Goal: Task Accomplishment & Management: Complete application form

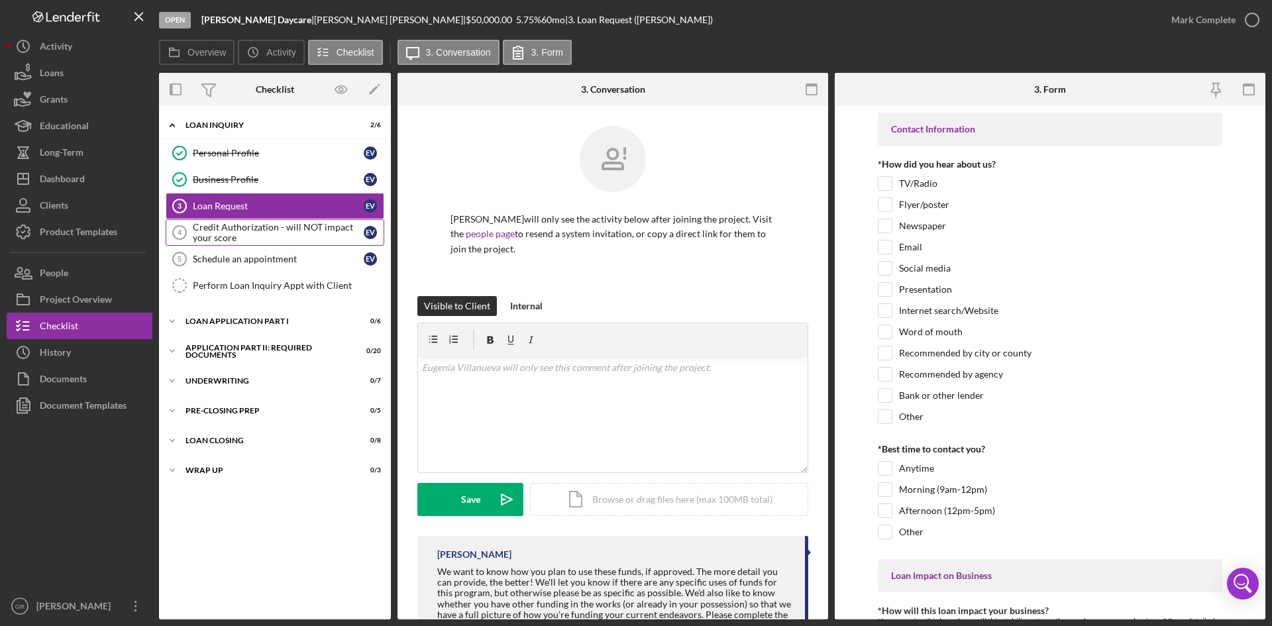
click at [219, 225] on div "Credit Authorization - will NOT impact your score" at bounding box center [278, 232] width 171 height 21
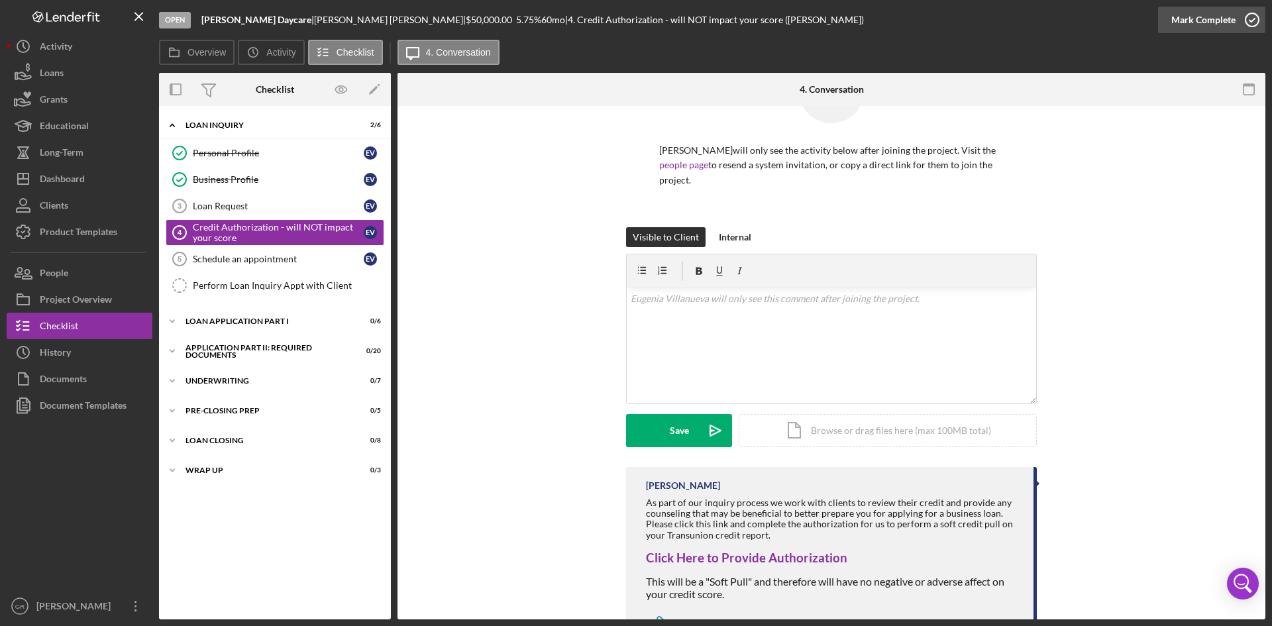
scroll to position [126, 0]
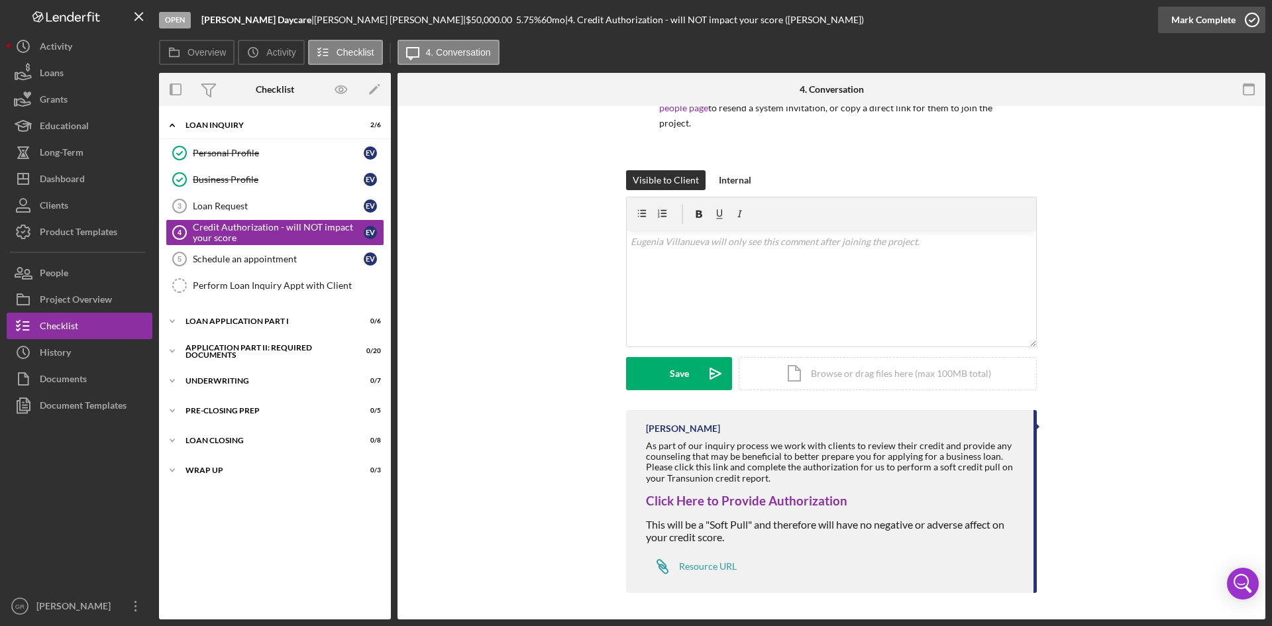
click at [1254, 16] on icon "button" at bounding box center [1251, 19] width 33 height 33
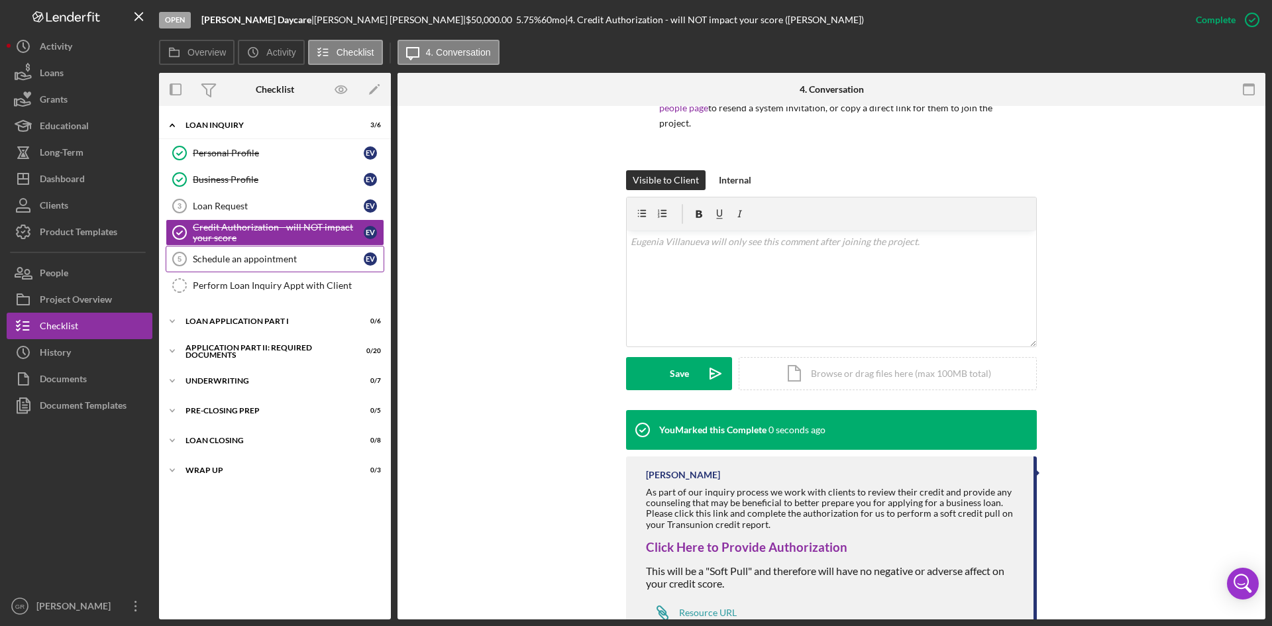
click at [294, 262] on div "Schedule an appointment" at bounding box center [278, 259] width 171 height 11
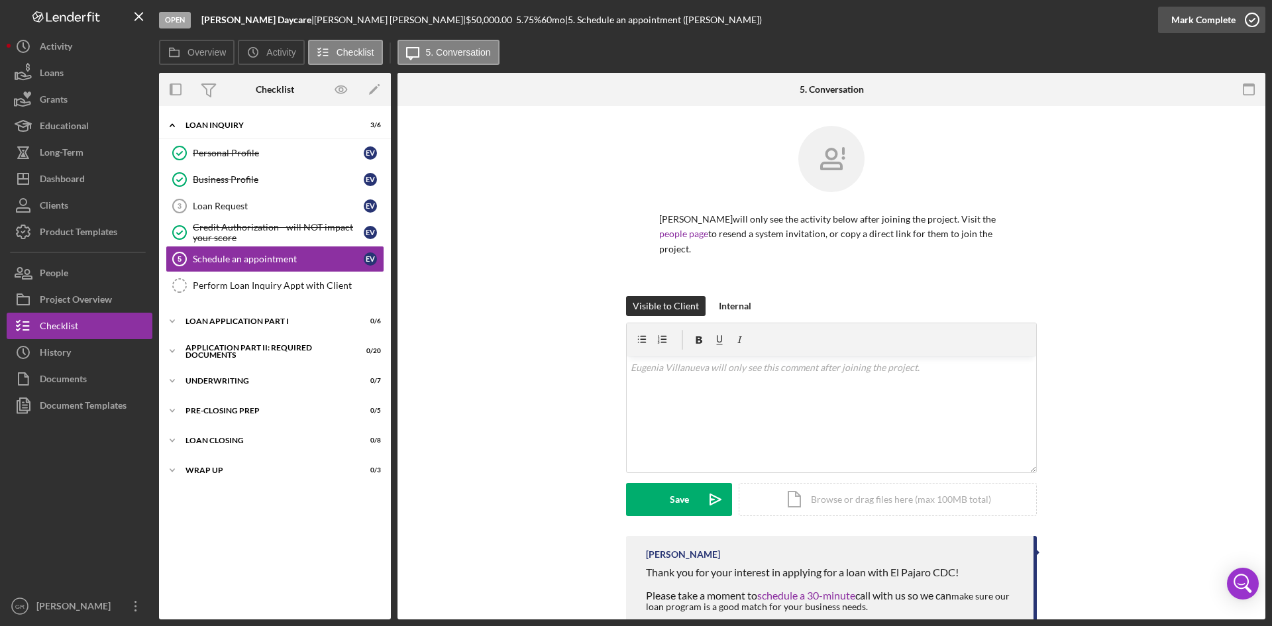
click at [1238, 16] on icon "button" at bounding box center [1251, 19] width 33 height 33
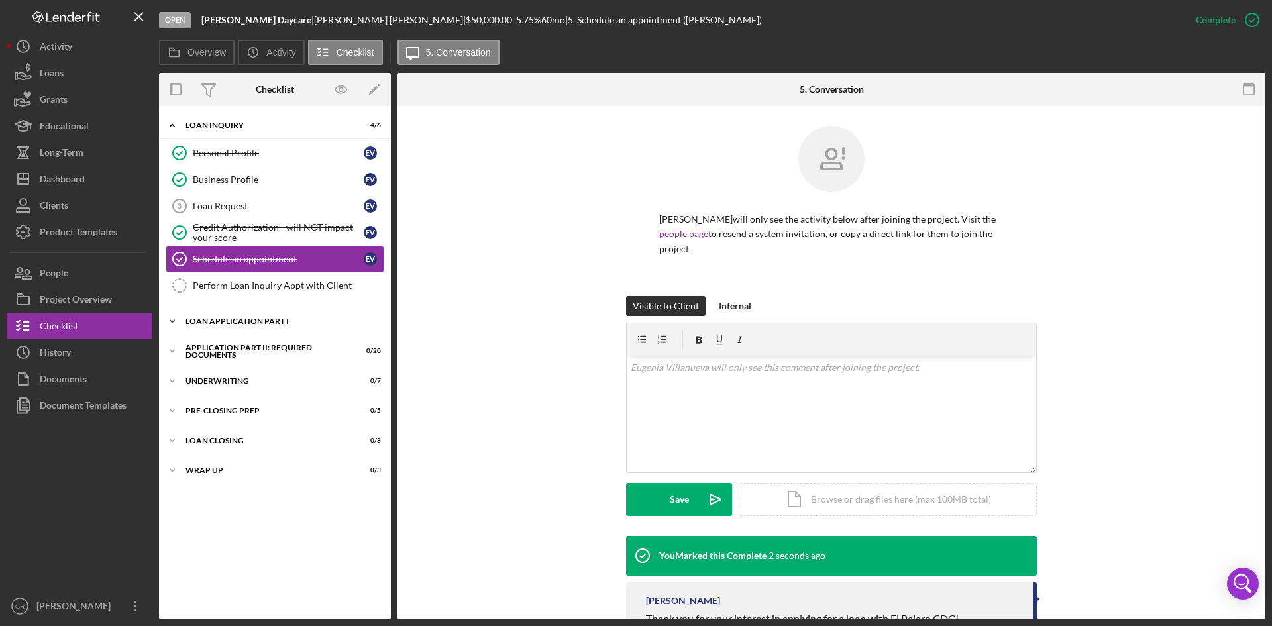
click at [234, 323] on div "Loan Application Part I" at bounding box center [279, 321] width 189 height 8
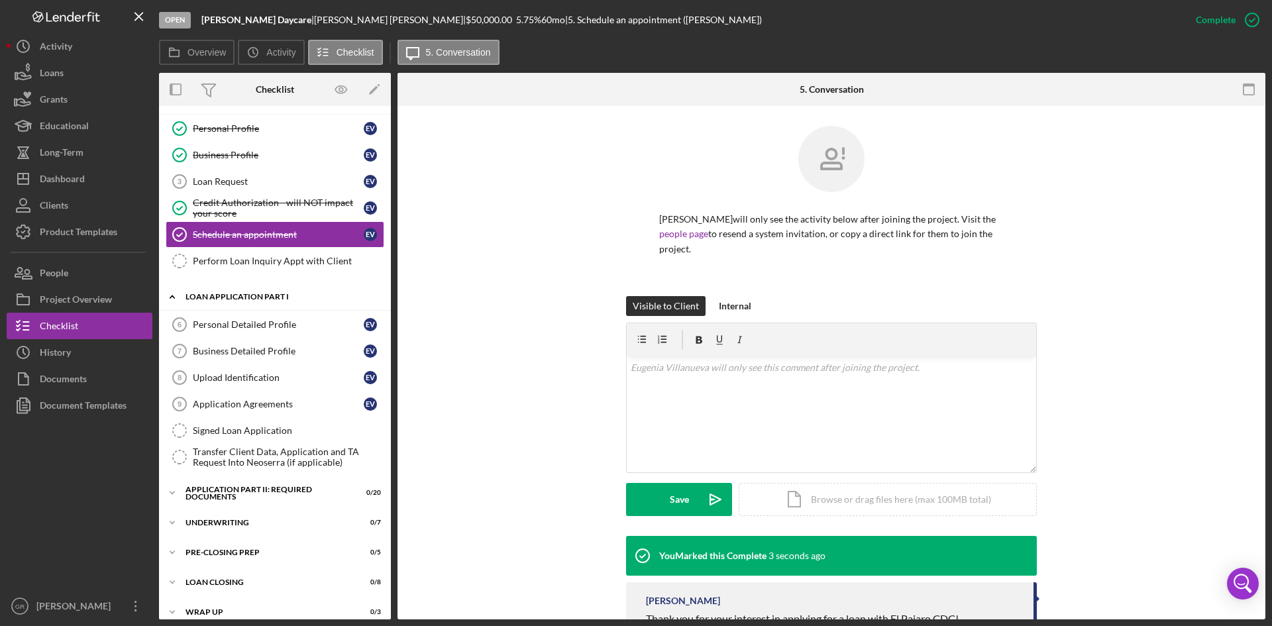
scroll to position [38, 0]
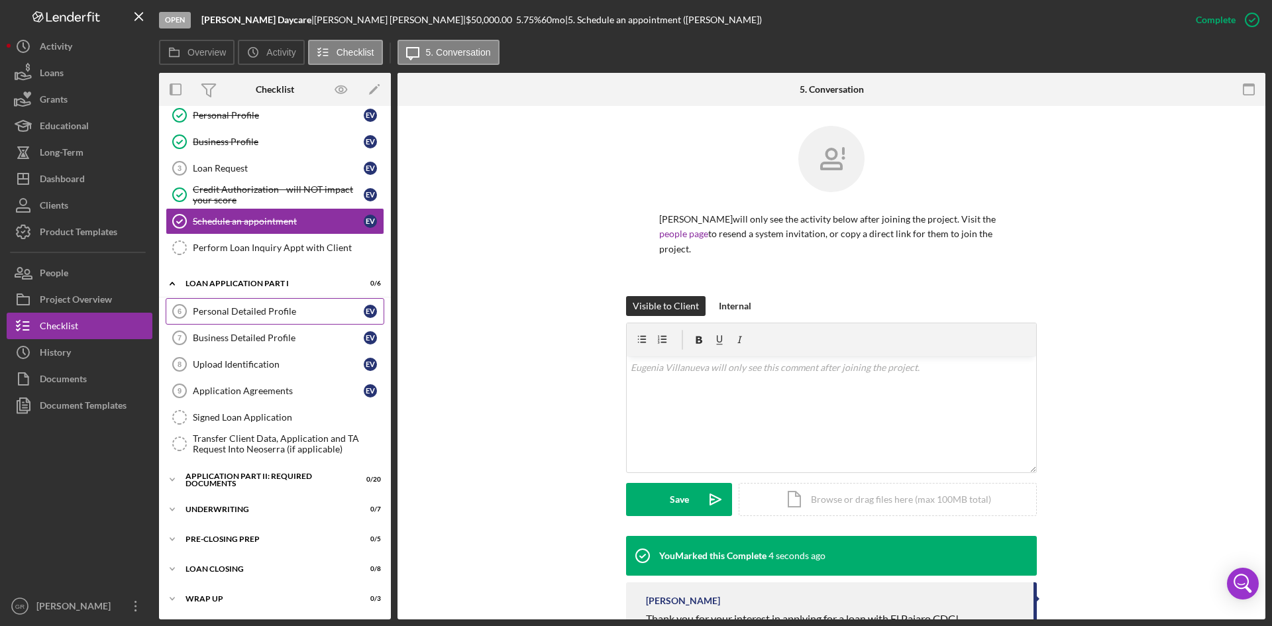
click at [239, 317] on div "Personal Detailed Profile" at bounding box center [278, 311] width 171 height 11
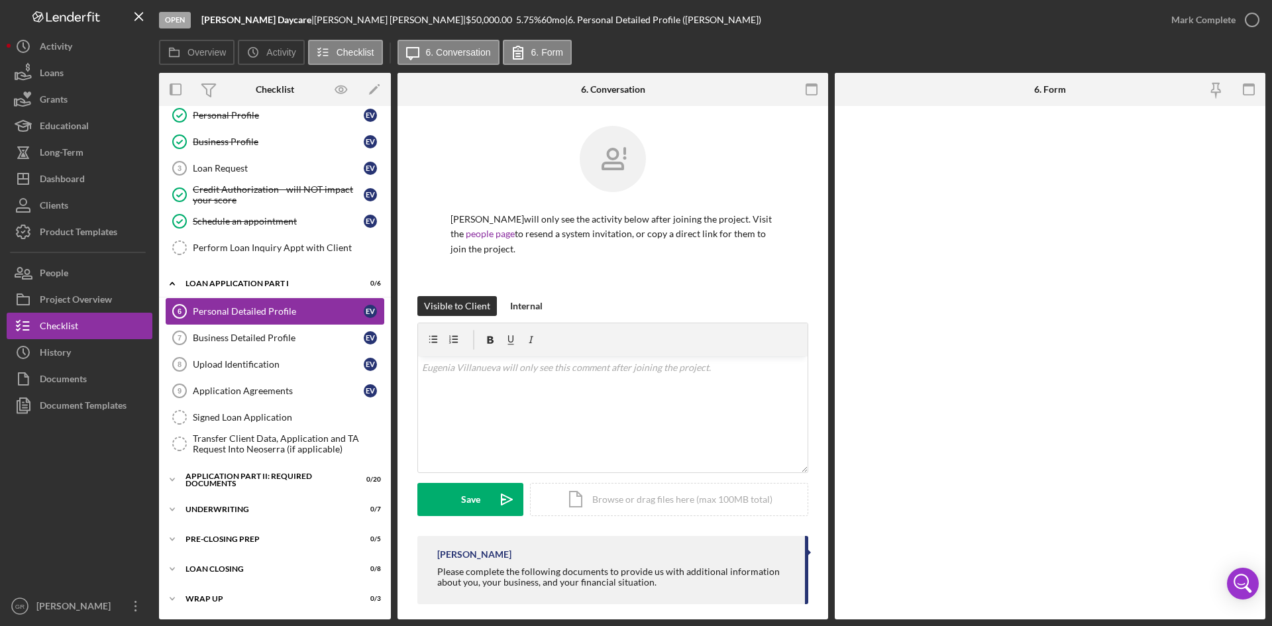
scroll to position [38, 0]
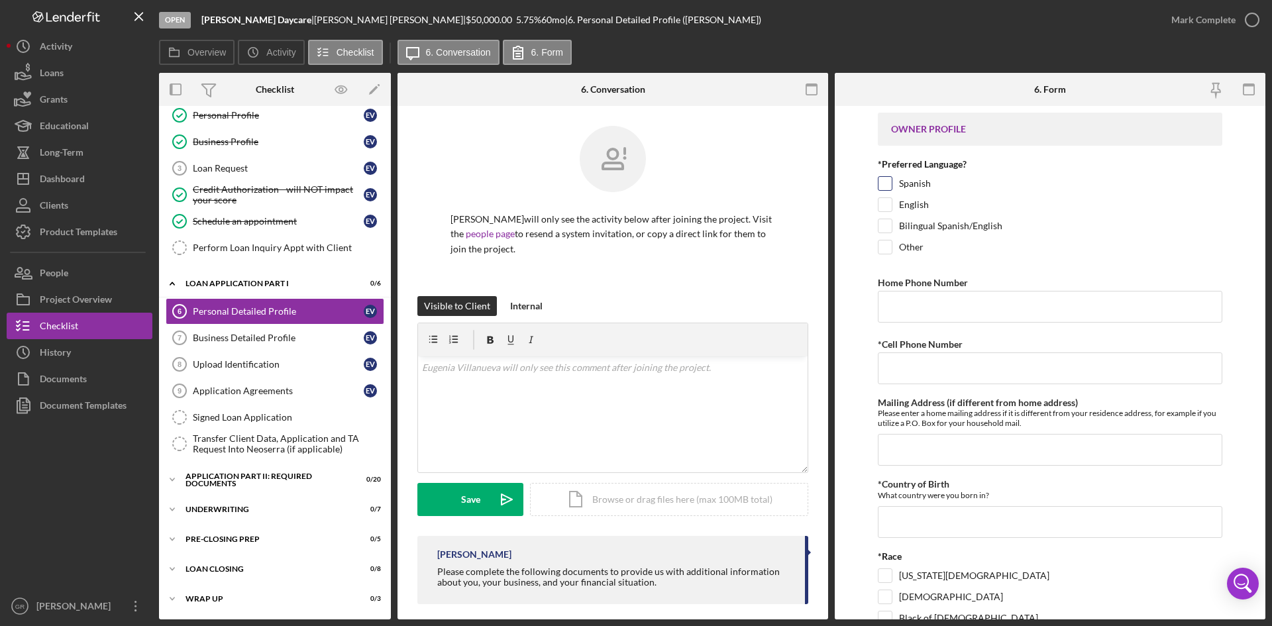
click at [890, 184] on input "Spanish" at bounding box center [884, 183] width 13 height 13
checkbox input "true"
click at [917, 311] on input "Home Phone Number" at bounding box center [1050, 307] width 344 height 32
type input "[PHONE_NUMBER]"
click at [1040, 370] on input "*Cell Phone Number" at bounding box center [1050, 368] width 344 height 32
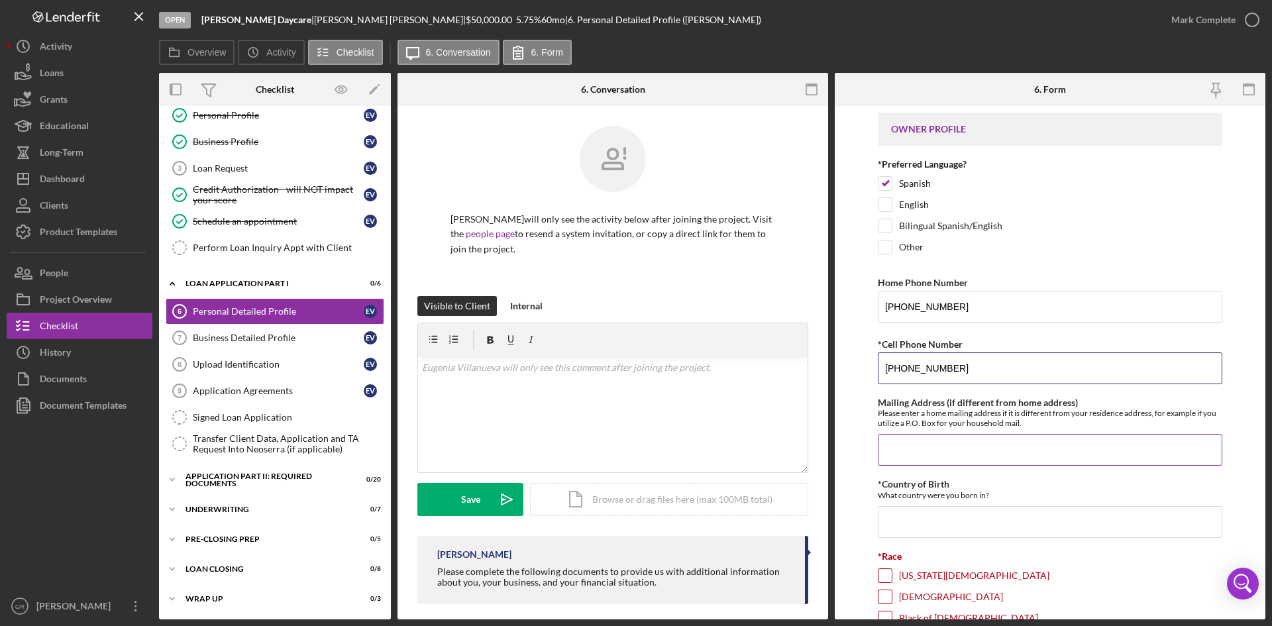
type input "[PHONE_NUMBER]"
click at [943, 445] on input "Mailing Address (if different from home address)" at bounding box center [1050, 450] width 344 height 32
type input "[STREET_ADDRESS]"
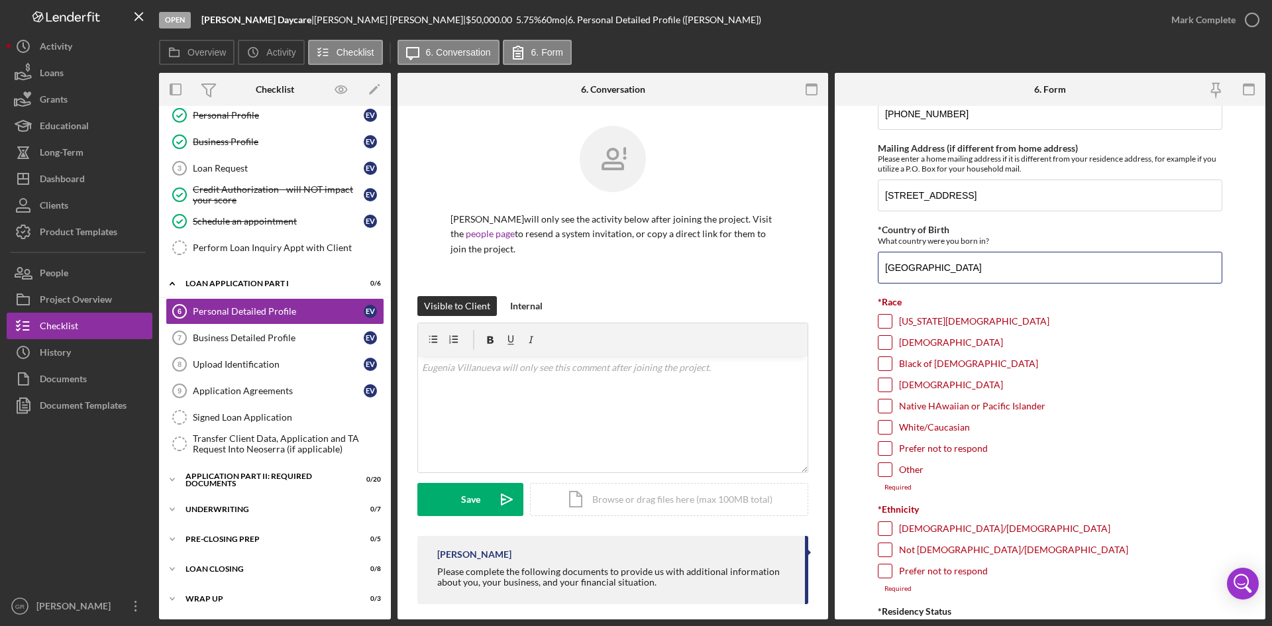
scroll to position [265, 0]
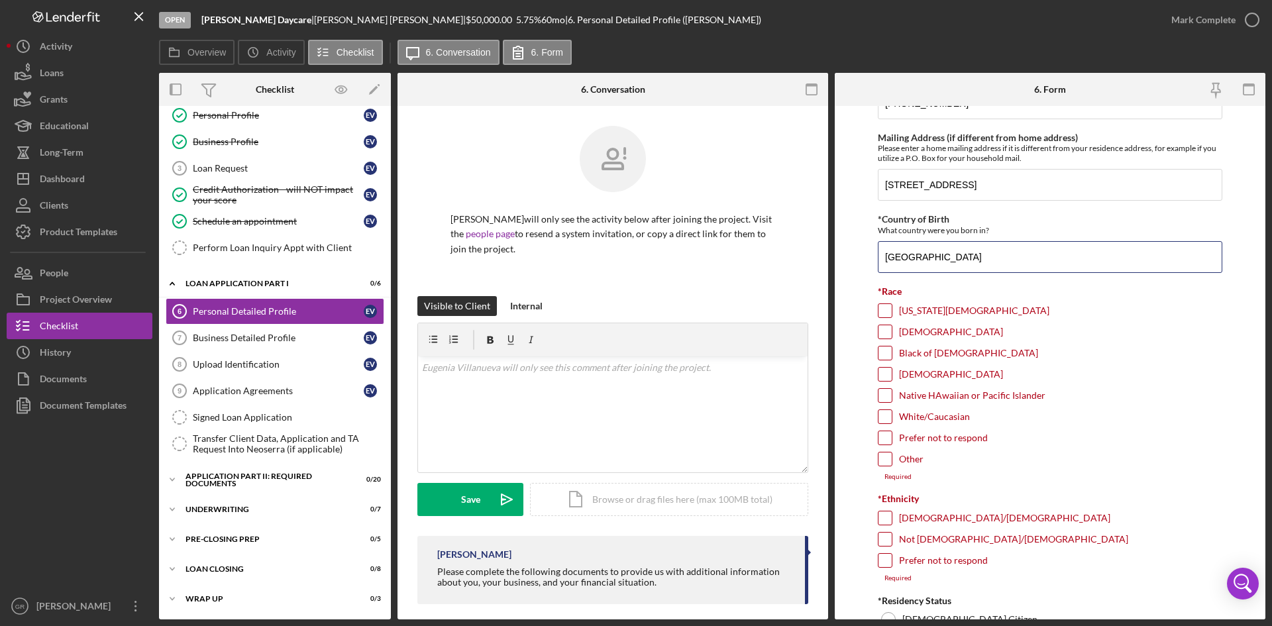
type input "[GEOGRAPHIC_DATA]"
click at [884, 456] on input "Other" at bounding box center [884, 458] width 13 height 13
checkbox input "true"
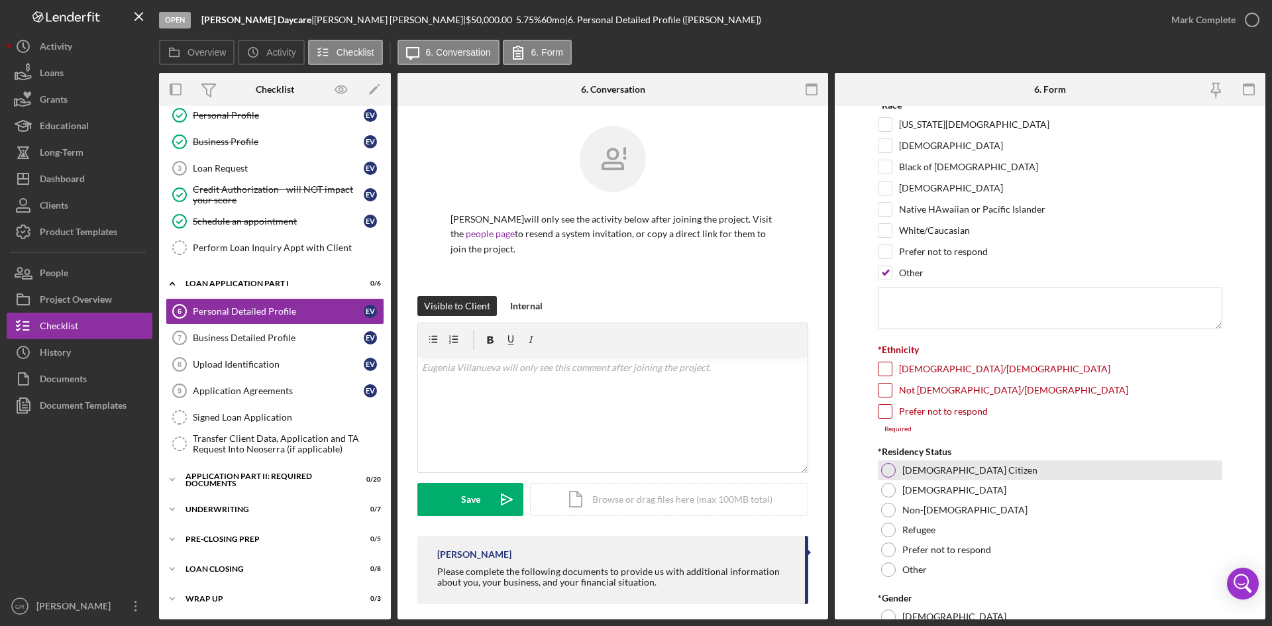
scroll to position [464, 0]
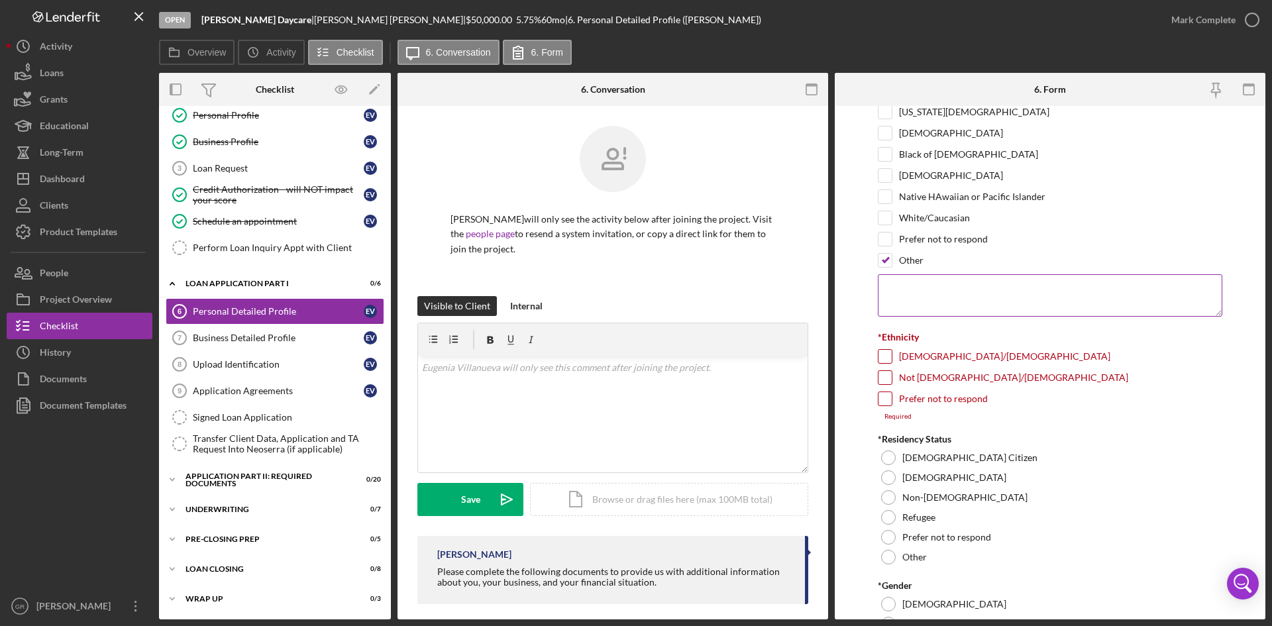
click at [941, 299] on textarea at bounding box center [1050, 295] width 344 height 42
type textarea "[DEMOGRAPHIC_DATA]"
click at [890, 350] on input "[DEMOGRAPHIC_DATA]/[DEMOGRAPHIC_DATA]" at bounding box center [884, 356] width 13 height 13
checkbox input "true"
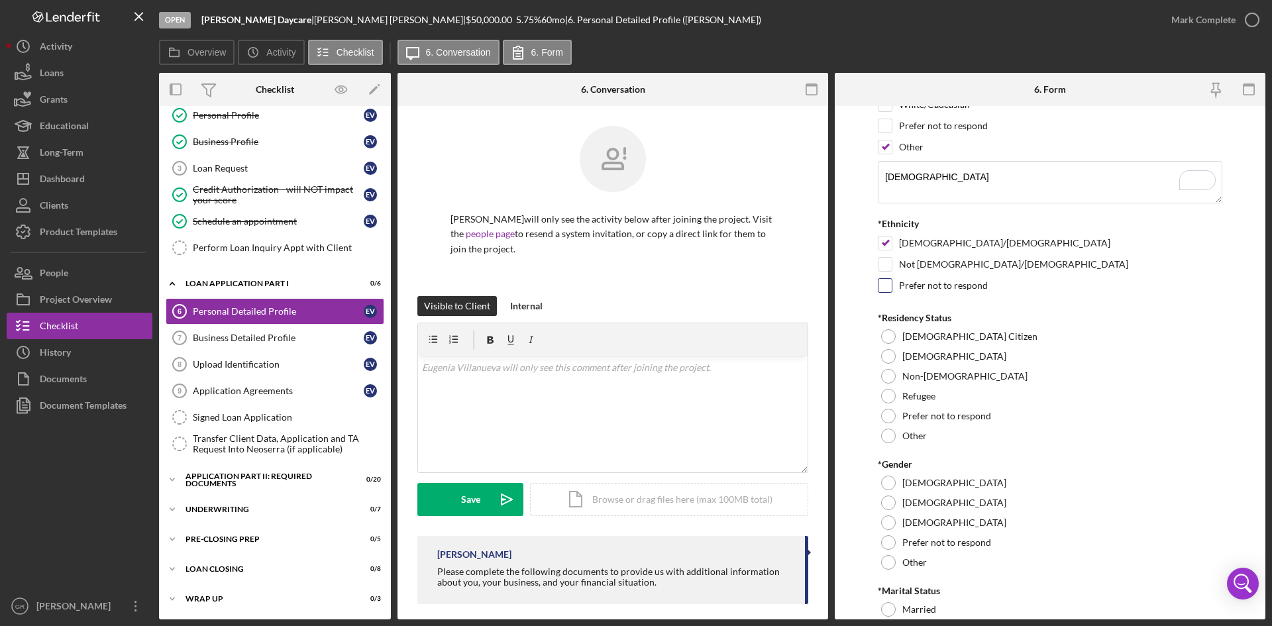
scroll to position [596, 0]
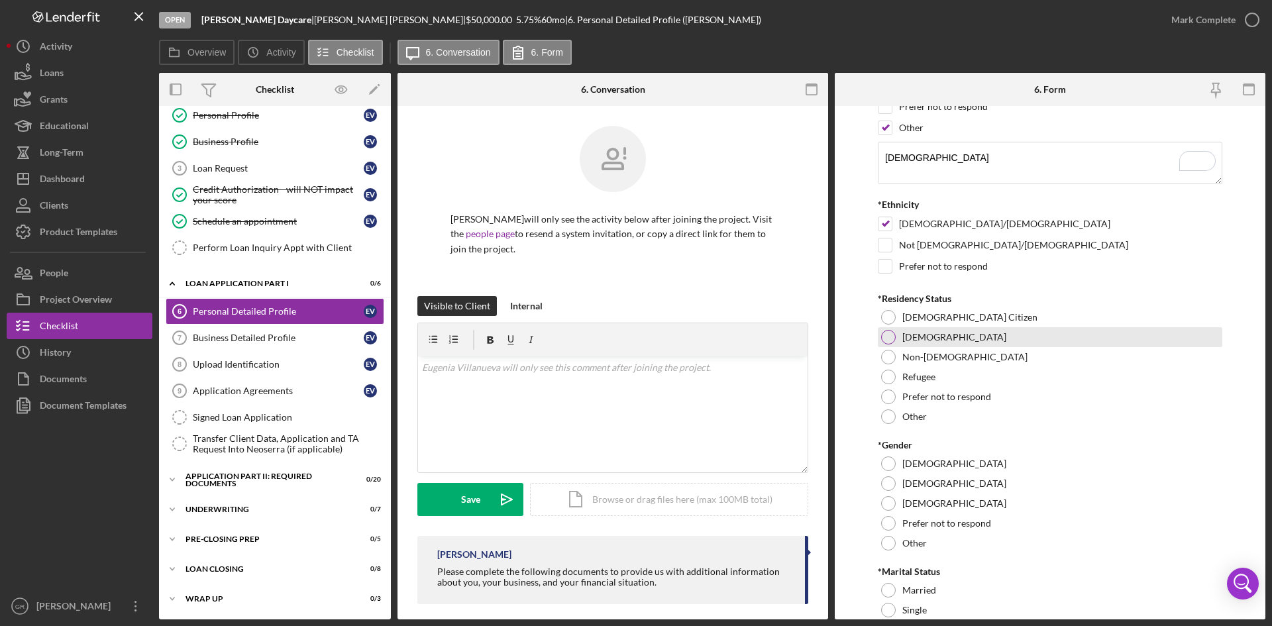
click at [894, 327] on div "[DEMOGRAPHIC_DATA]" at bounding box center [1050, 337] width 344 height 20
click at [893, 317] on div at bounding box center [888, 317] width 15 height 15
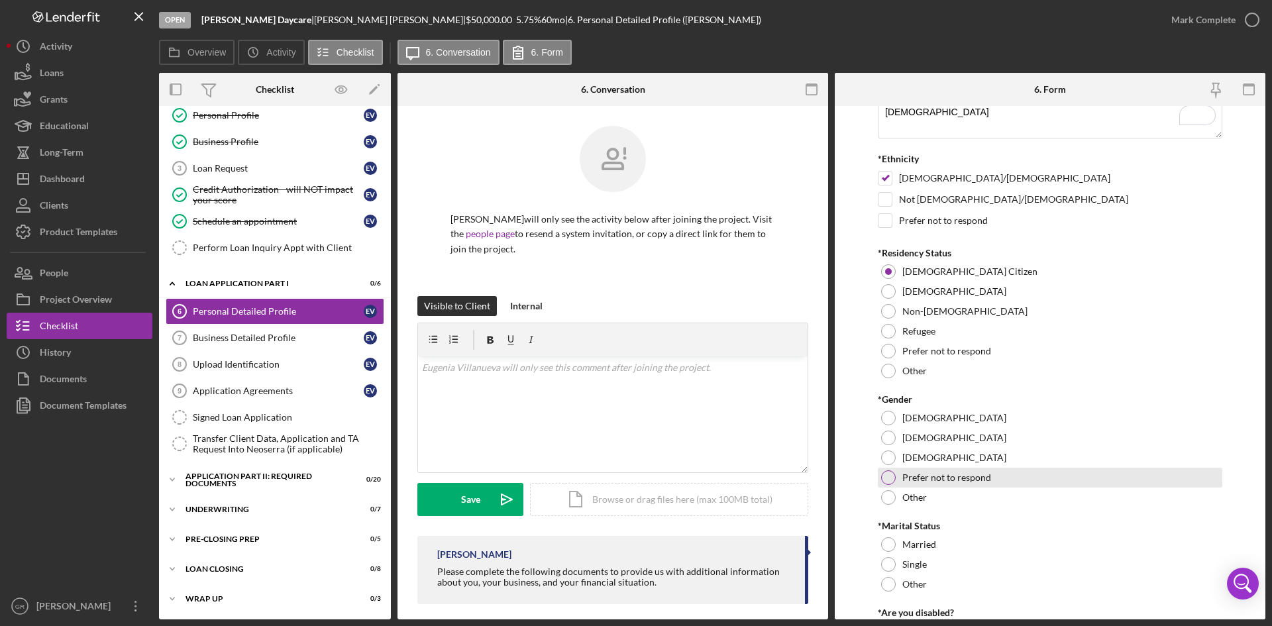
scroll to position [662, 0]
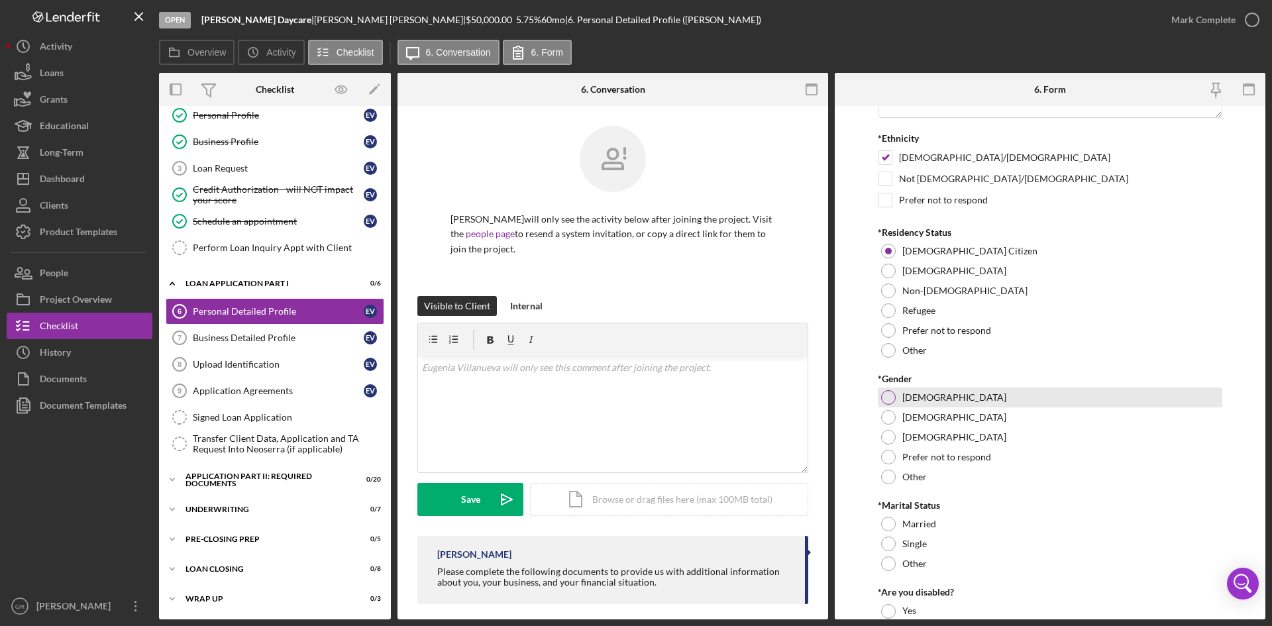
click at [891, 407] on div "[DEMOGRAPHIC_DATA]" at bounding box center [1050, 397] width 344 height 20
click at [888, 423] on div at bounding box center [888, 417] width 15 height 15
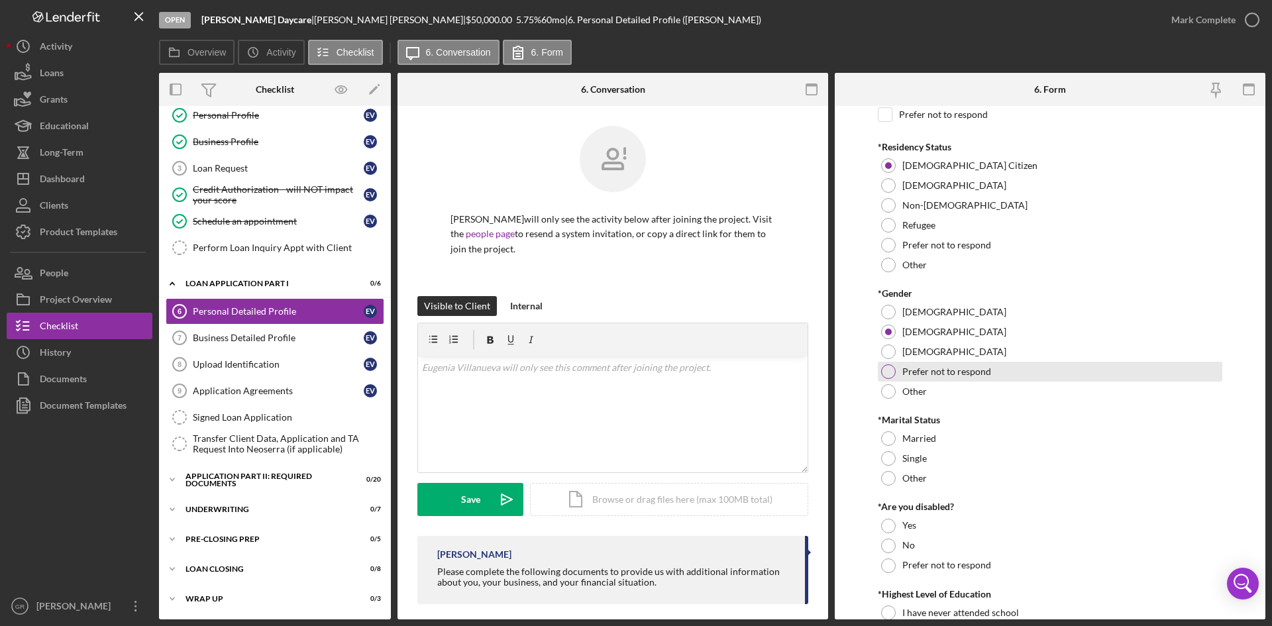
scroll to position [861, 0]
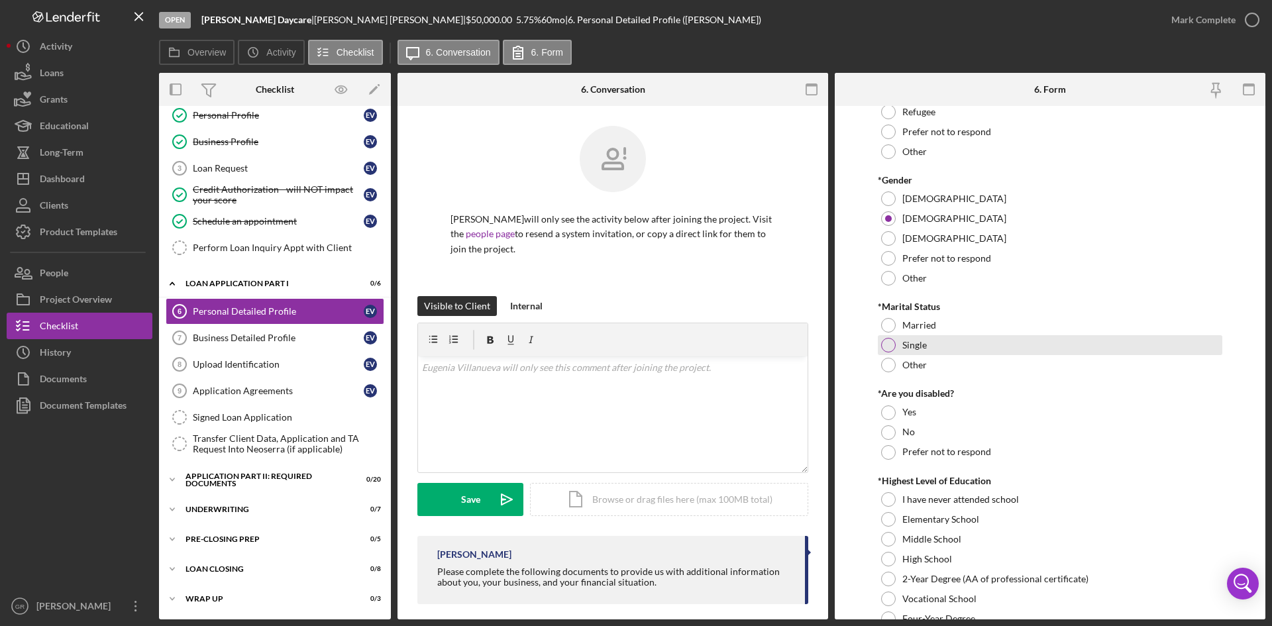
click at [888, 347] on div at bounding box center [888, 345] width 15 height 15
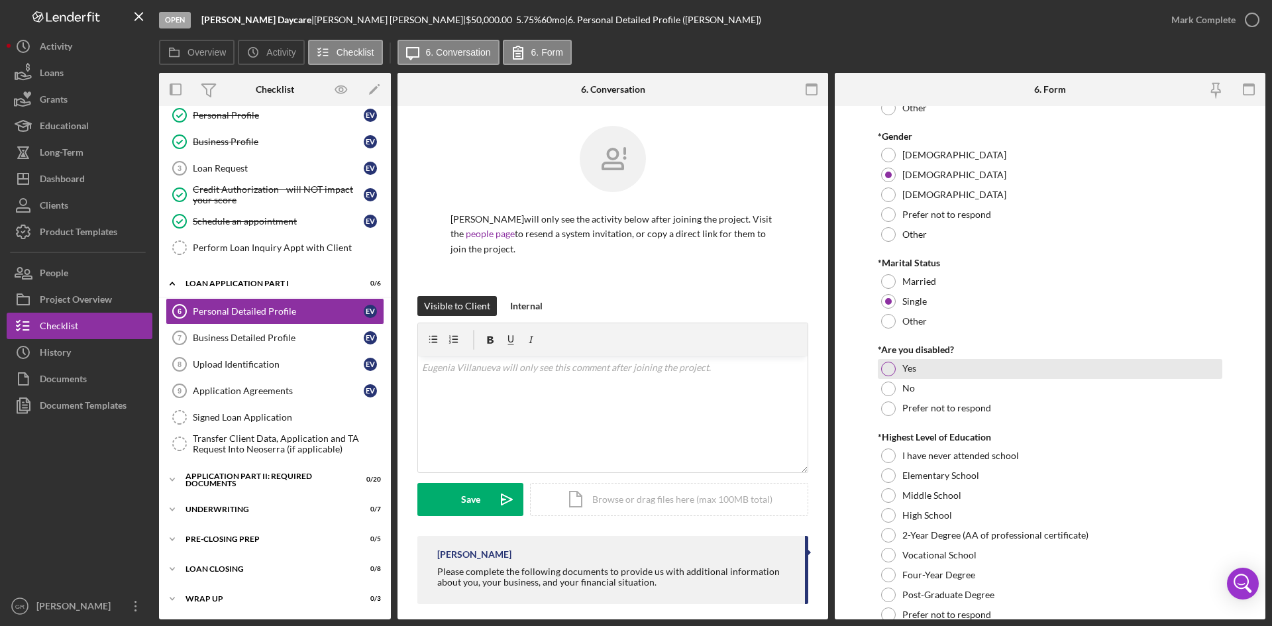
scroll to position [927, 0]
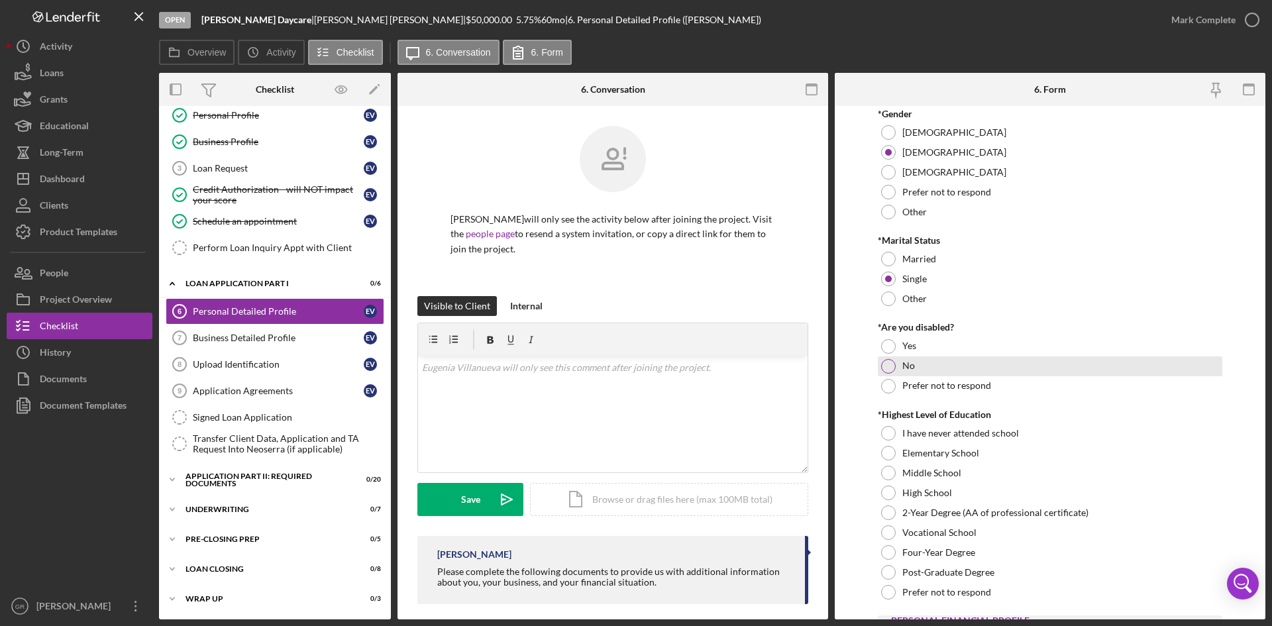
click at [878, 366] on div "No" at bounding box center [1050, 366] width 344 height 20
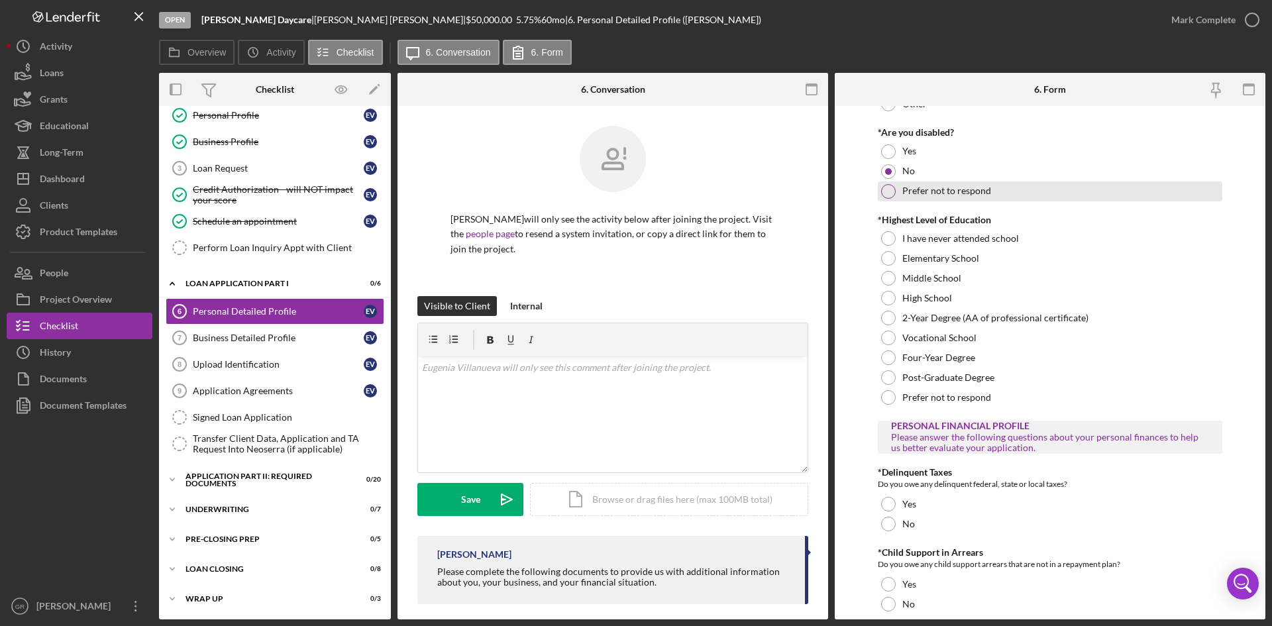
scroll to position [0, 0]
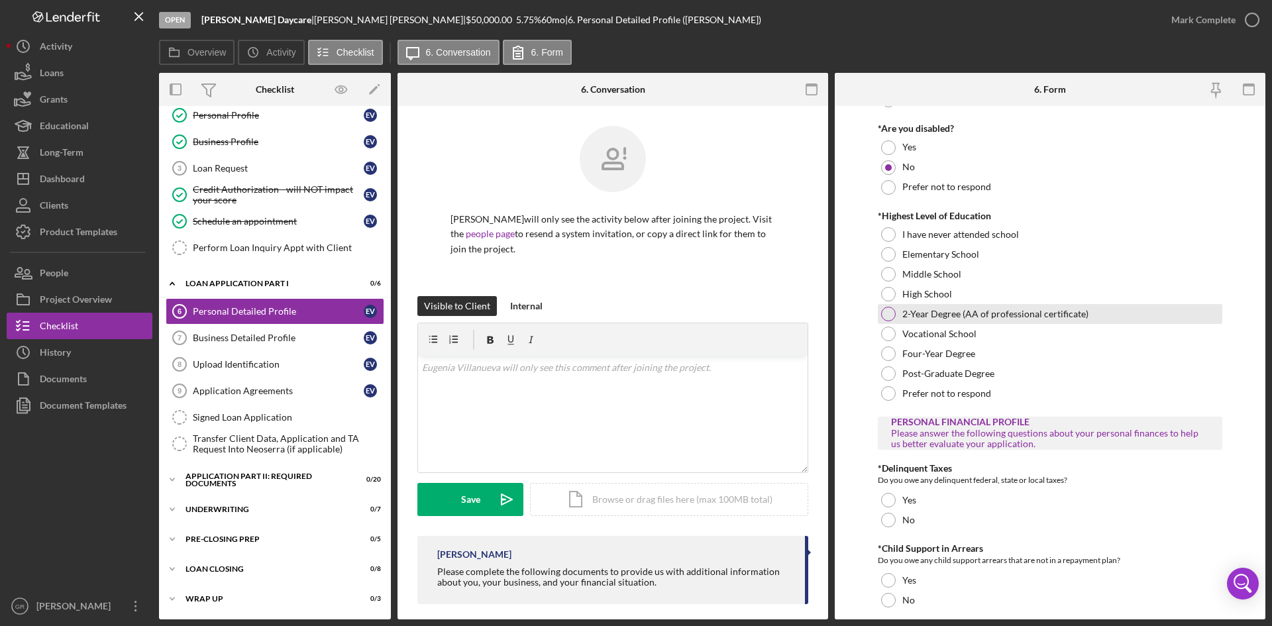
click at [890, 312] on div at bounding box center [888, 314] width 15 height 15
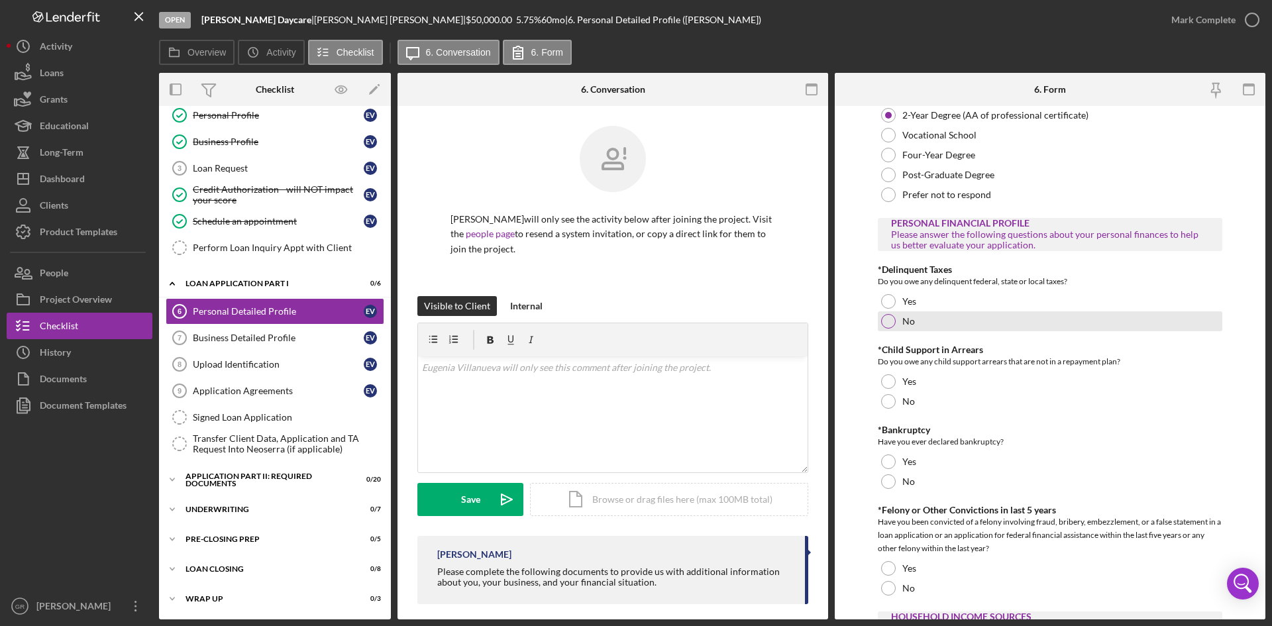
click at [886, 325] on div at bounding box center [888, 321] width 15 height 15
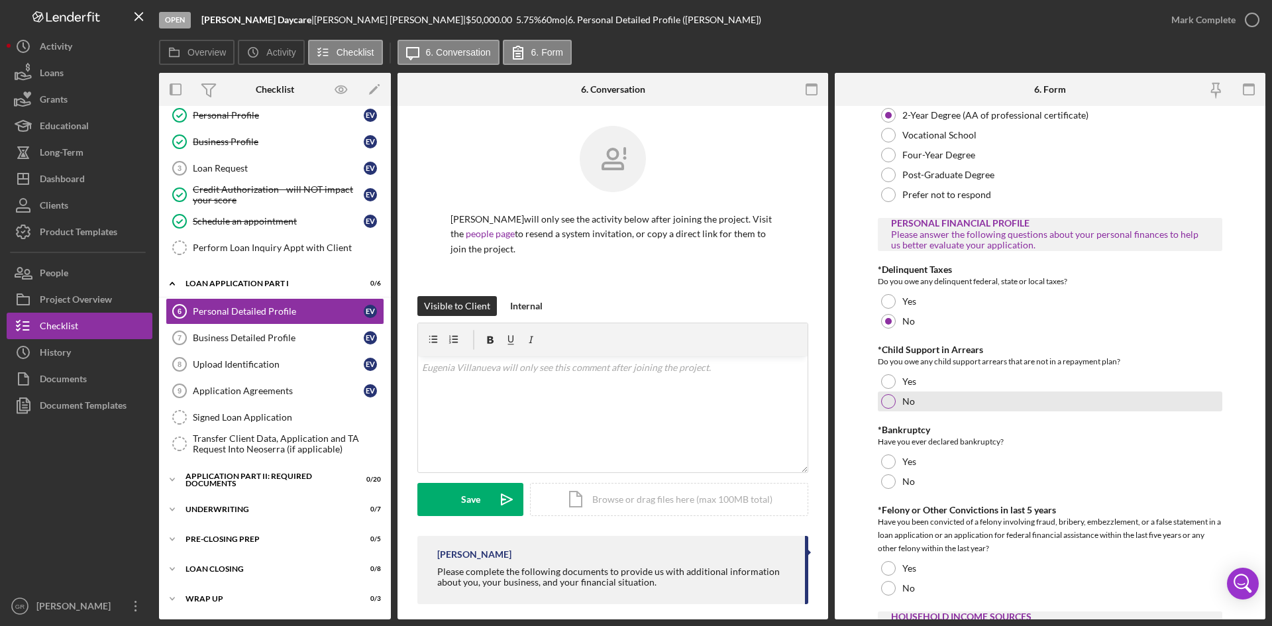
click at [878, 409] on div "No" at bounding box center [1050, 401] width 344 height 20
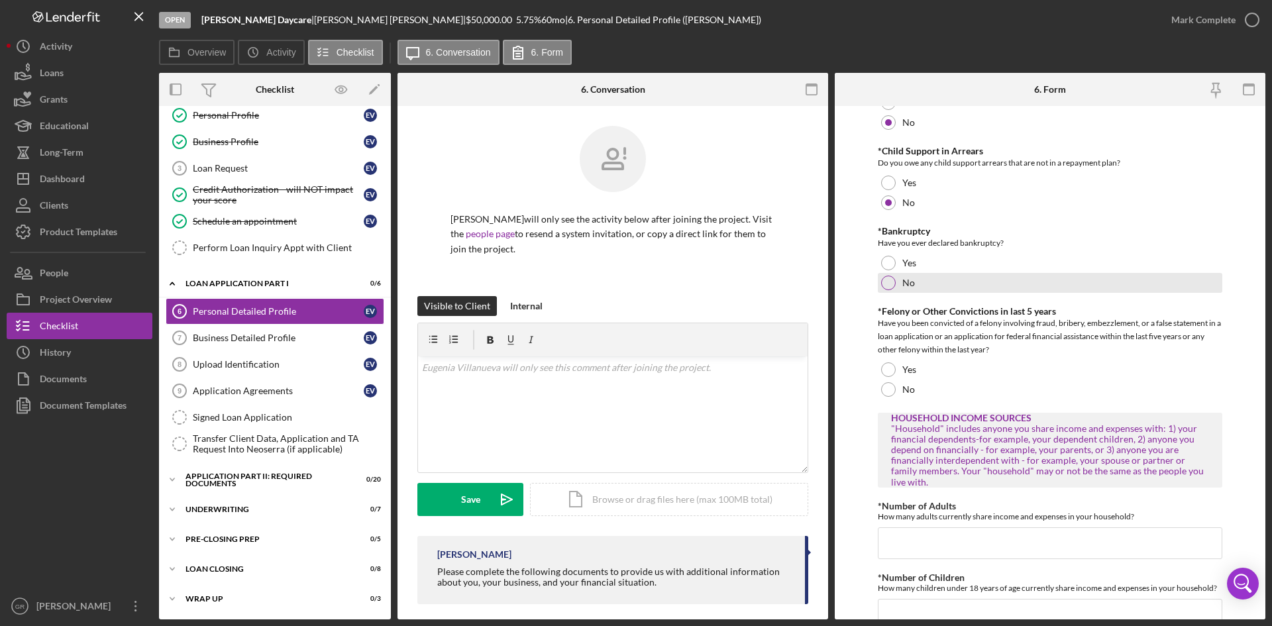
click at [888, 284] on div at bounding box center [888, 283] width 15 height 15
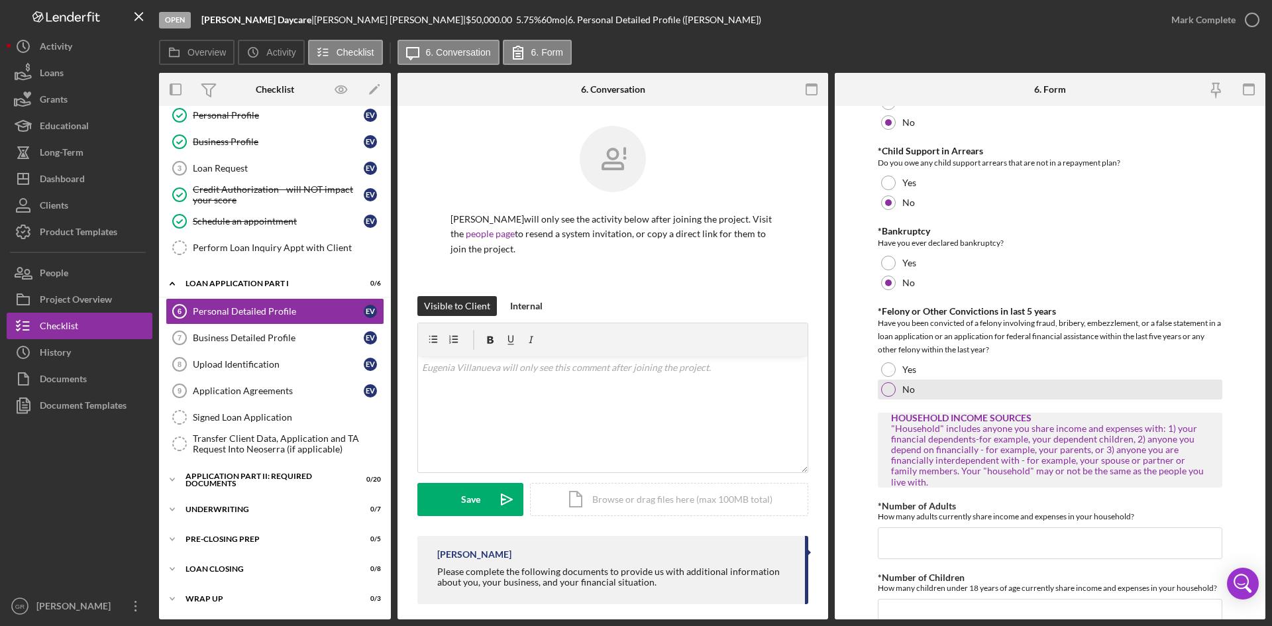
click at [882, 393] on div at bounding box center [888, 389] width 15 height 15
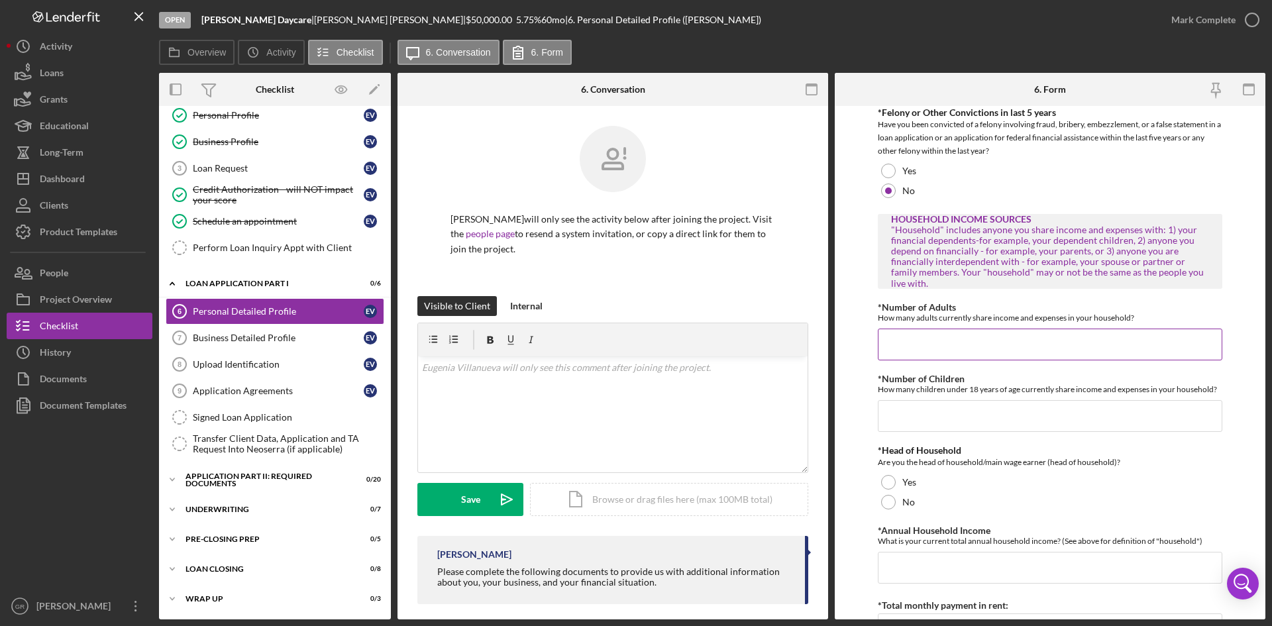
click at [904, 349] on input "*Number of Adults" at bounding box center [1050, 345] width 344 height 32
type input "1"
click at [933, 430] on input "*Number of Children" at bounding box center [1050, 416] width 344 height 32
type input "0"
click at [911, 483] on label "Yes" at bounding box center [909, 482] width 14 height 11
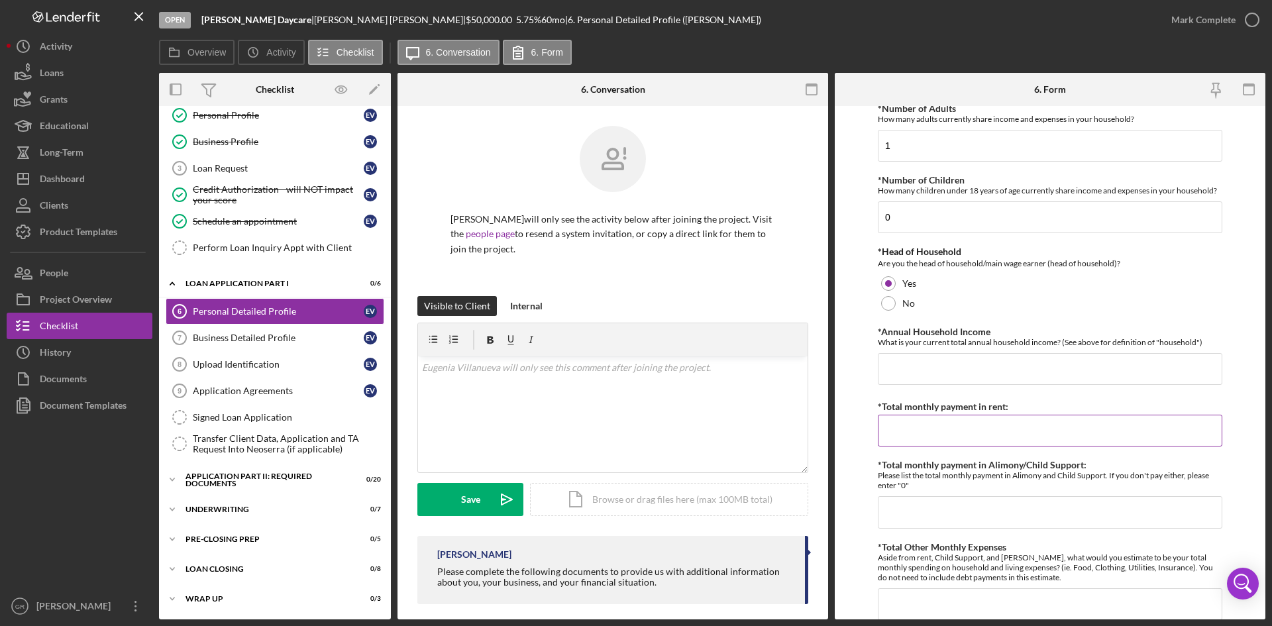
click at [972, 424] on input "*Total monthly payment in rent:" at bounding box center [1050, 431] width 344 height 32
type input "$0"
click at [959, 514] on input "*Total monthly payment in Alimony/Child Support:" at bounding box center [1050, 512] width 344 height 32
type input "$0"
click at [1001, 364] on input "*Annual Household Income" at bounding box center [1050, 369] width 344 height 32
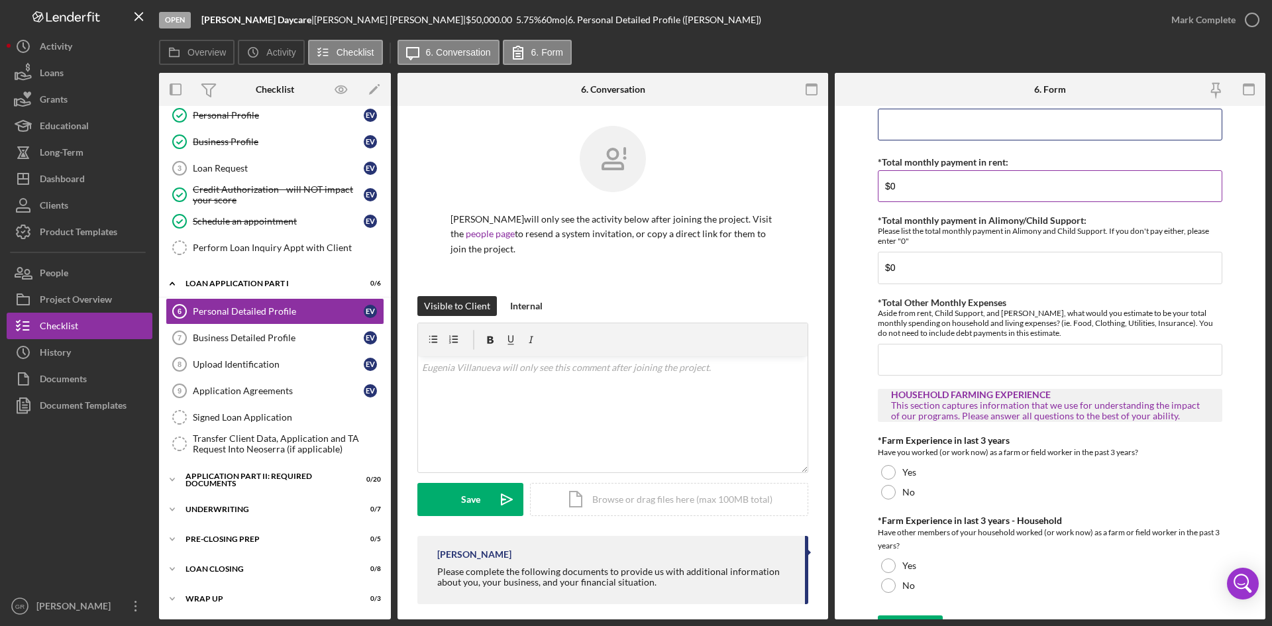
scroll to position [2186, 0]
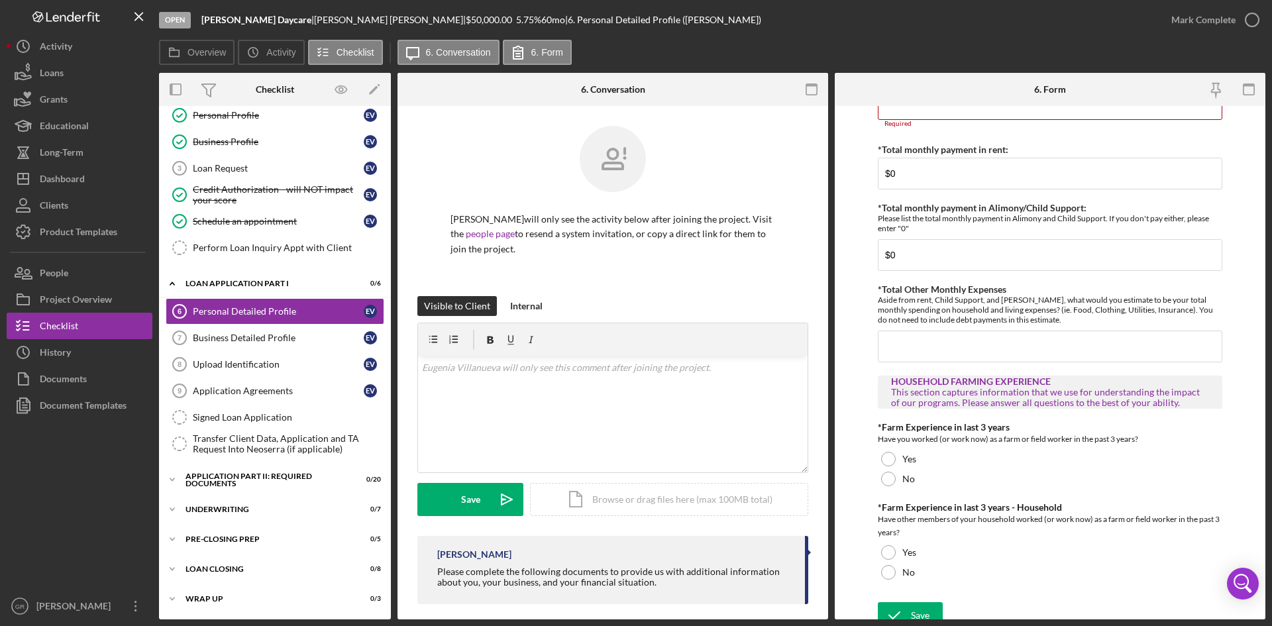
click at [988, 361] on input "*Total Other Monthly Expenses" at bounding box center [1050, 347] width 344 height 32
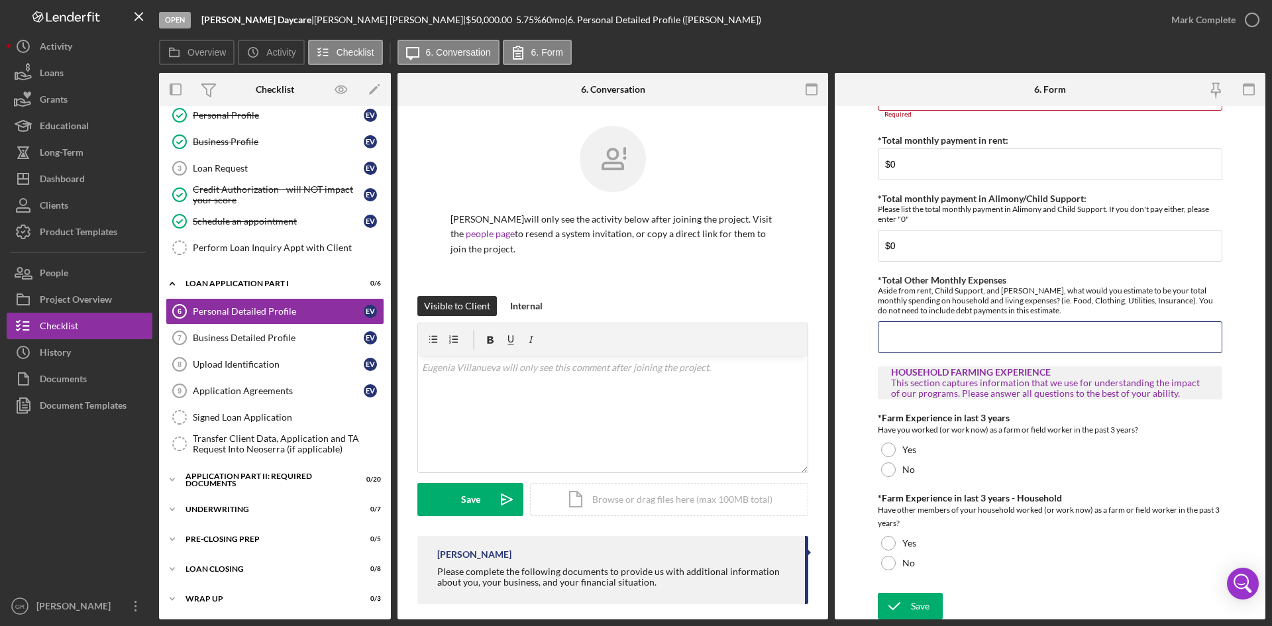
scroll to position [2198, 0]
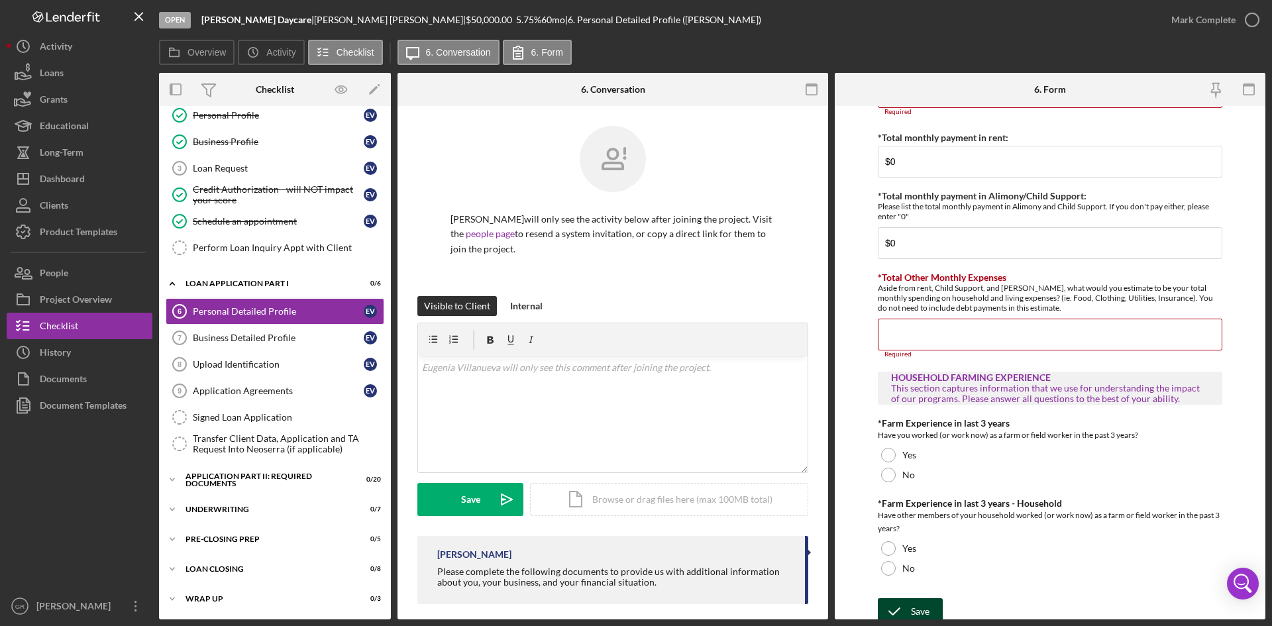
click at [895, 601] on icon "submit" at bounding box center [894, 611] width 33 height 33
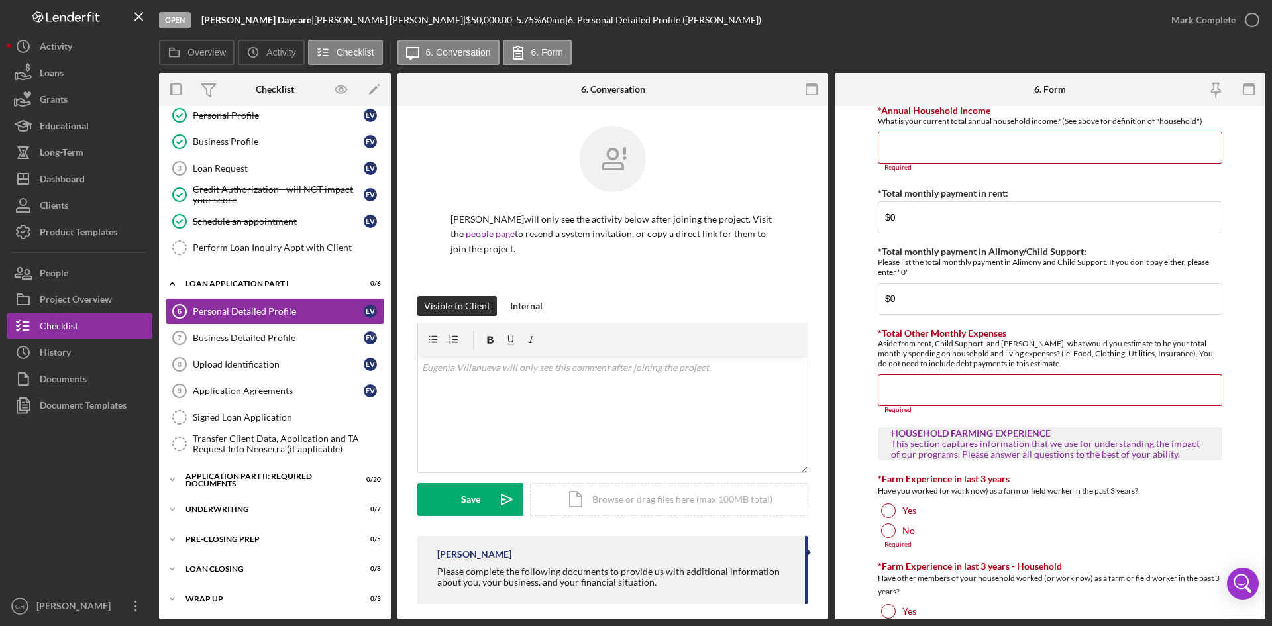
scroll to position [2141, 0]
click at [933, 144] on input "*Annual Household Income" at bounding box center [1050, 148] width 344 height 32
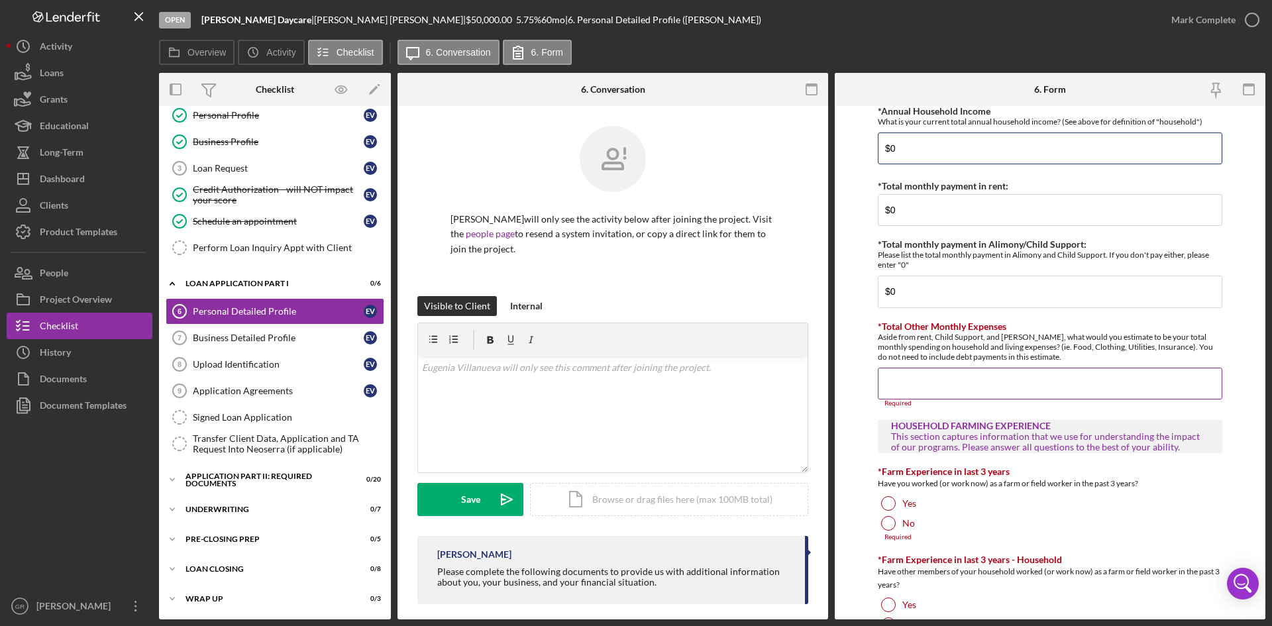
type input "$0"
click at [962, 394] on input "*Total Other Monthly Expenses" at bounding box center [1050, 384] width 344 height 32
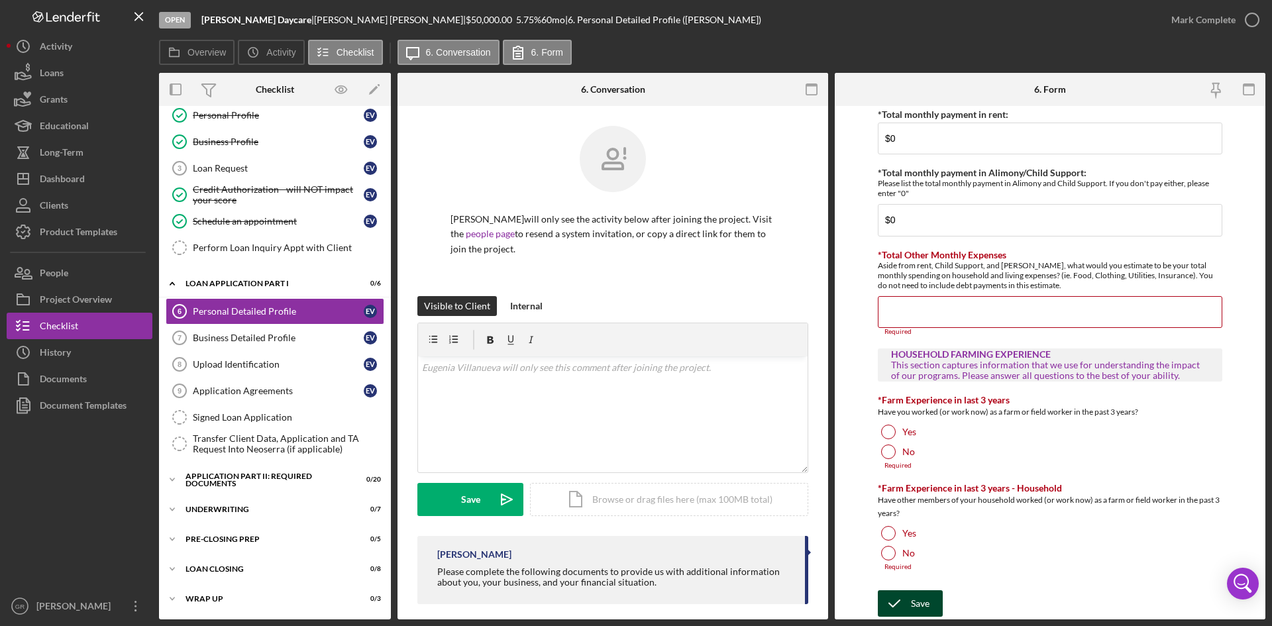
click at [911, 599] on div "Save" at bounding box center [920, 603] width 19 height 26
click at [892, 462] on div "Required" at bounding box center [1050, 466] width 344 height 8
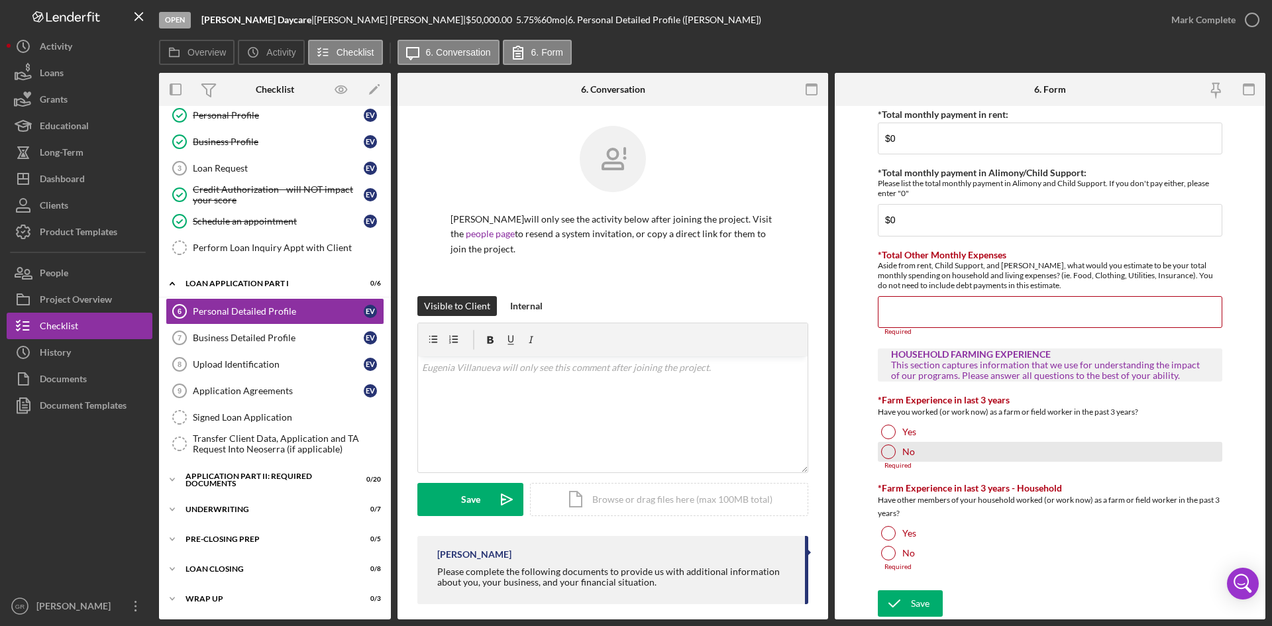
click at [892, 452] on div at bounding box center [888, 451] width 15 height 15
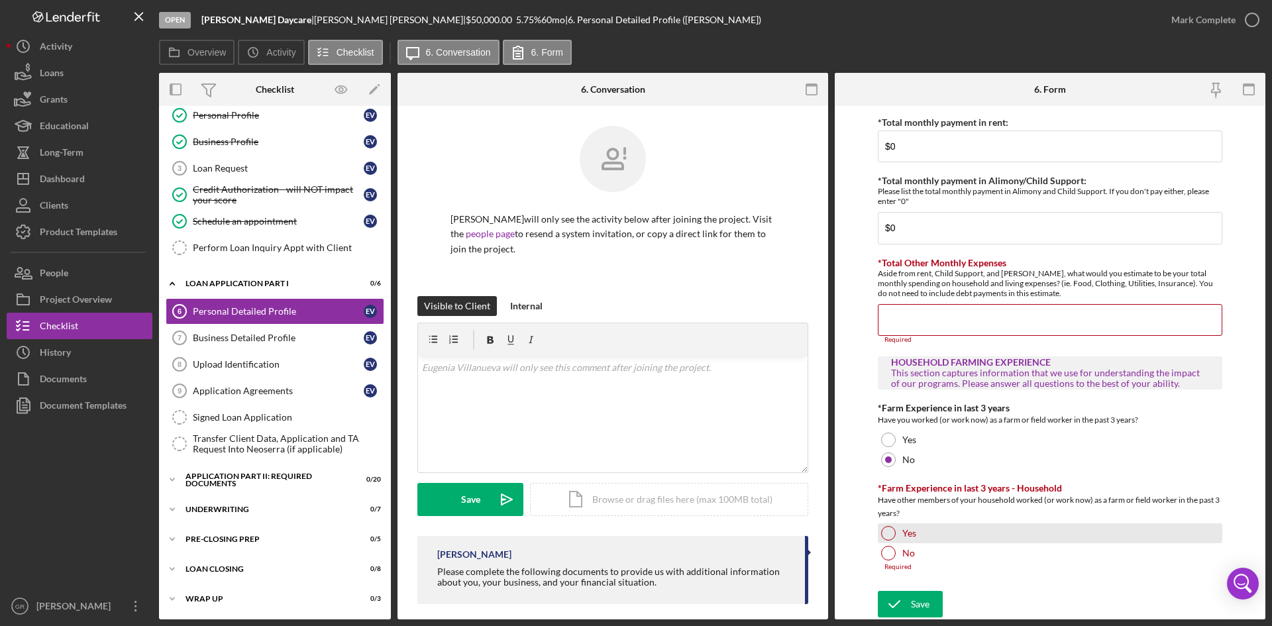
click at [891, 537] on div at bounding box center [888, 533] width 15 height 15
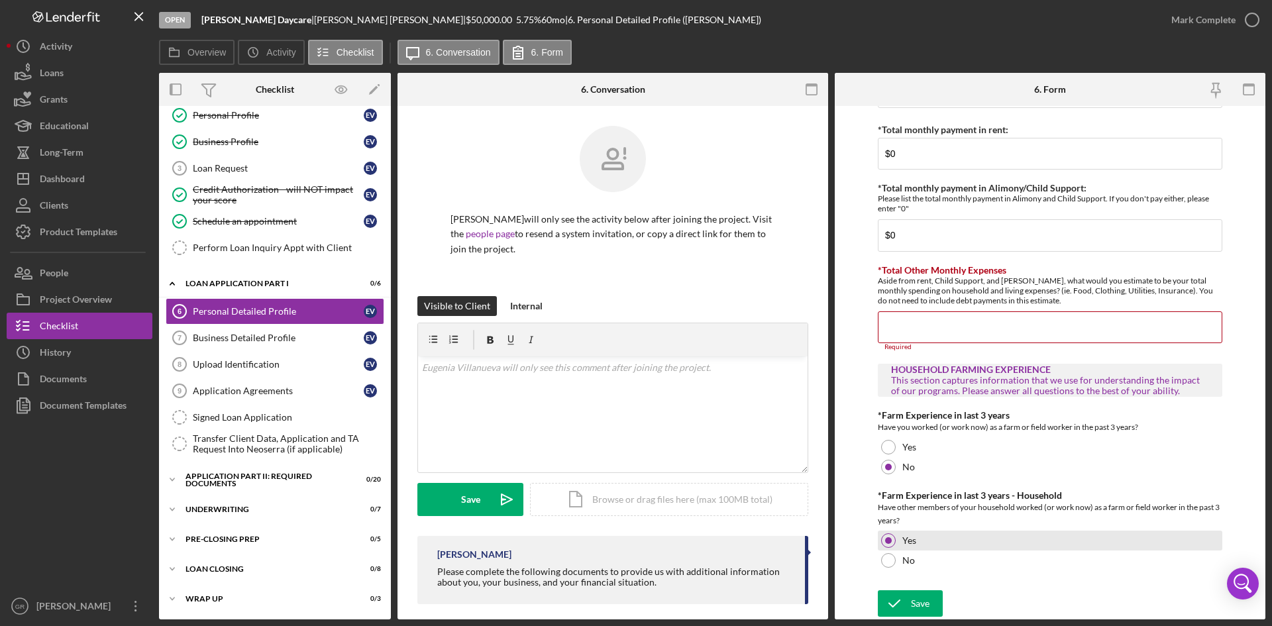
scroll to position [2198, 0]
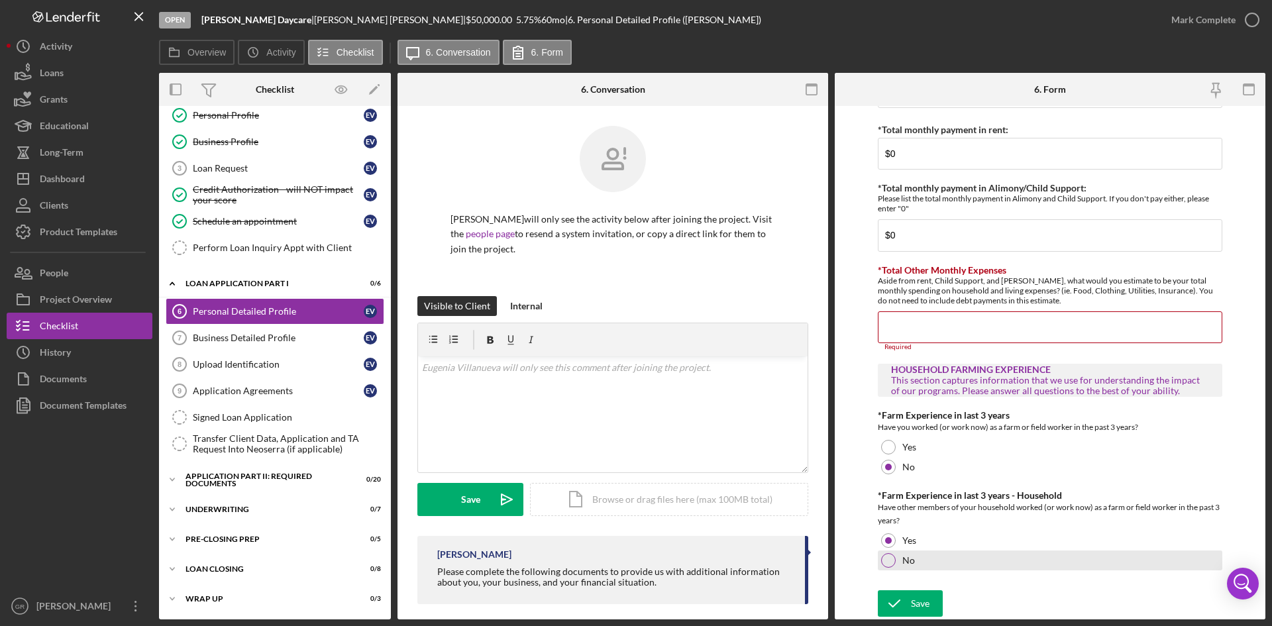
click at [890, 559] on div at bounding box center [888, 560] width 15 height 15
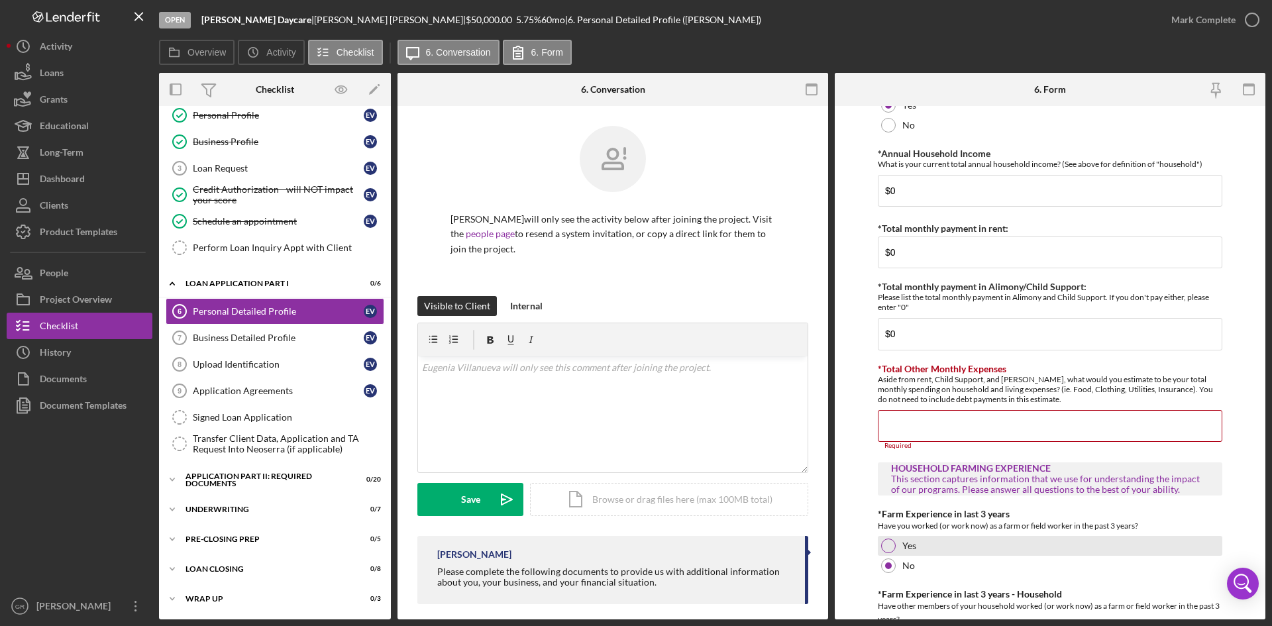
scroll to position [2132, 0]
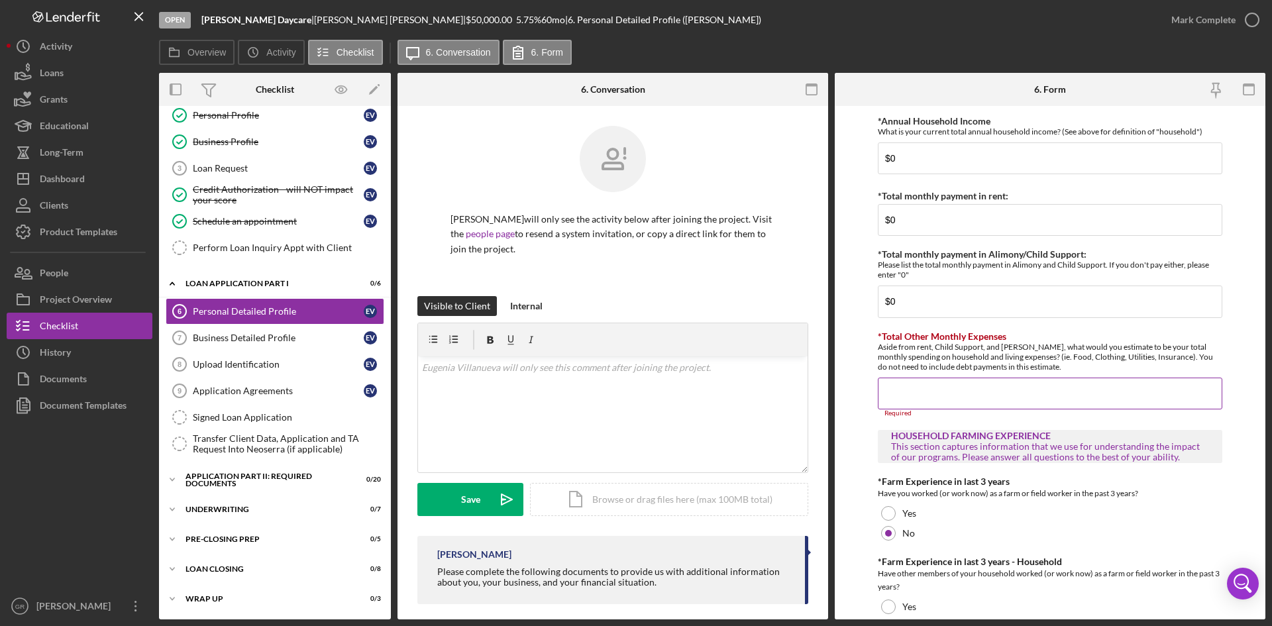
click at [964, 391] on input "*Total Other Monthly Expenses" at bounding box center [1050, 394] width 344 height 32
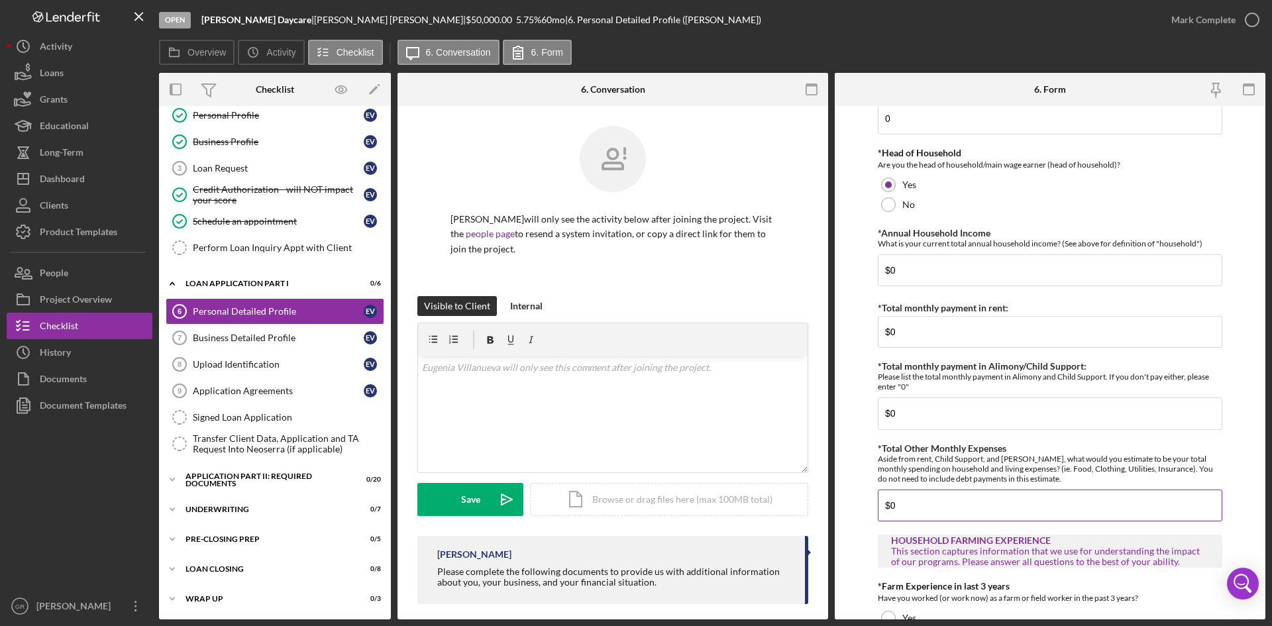
scroll to position [1867, 0]
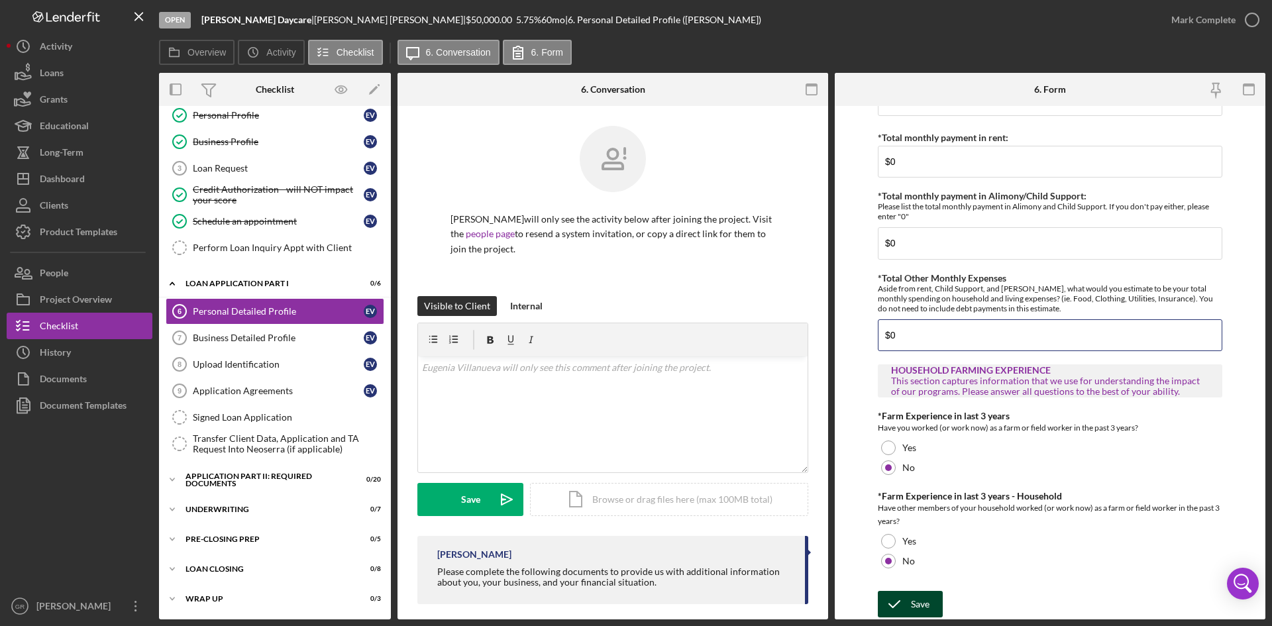
type input "$0"
click at [899, 601] on polyline "submit" at bounding box center [894, 604] width 11 height 7
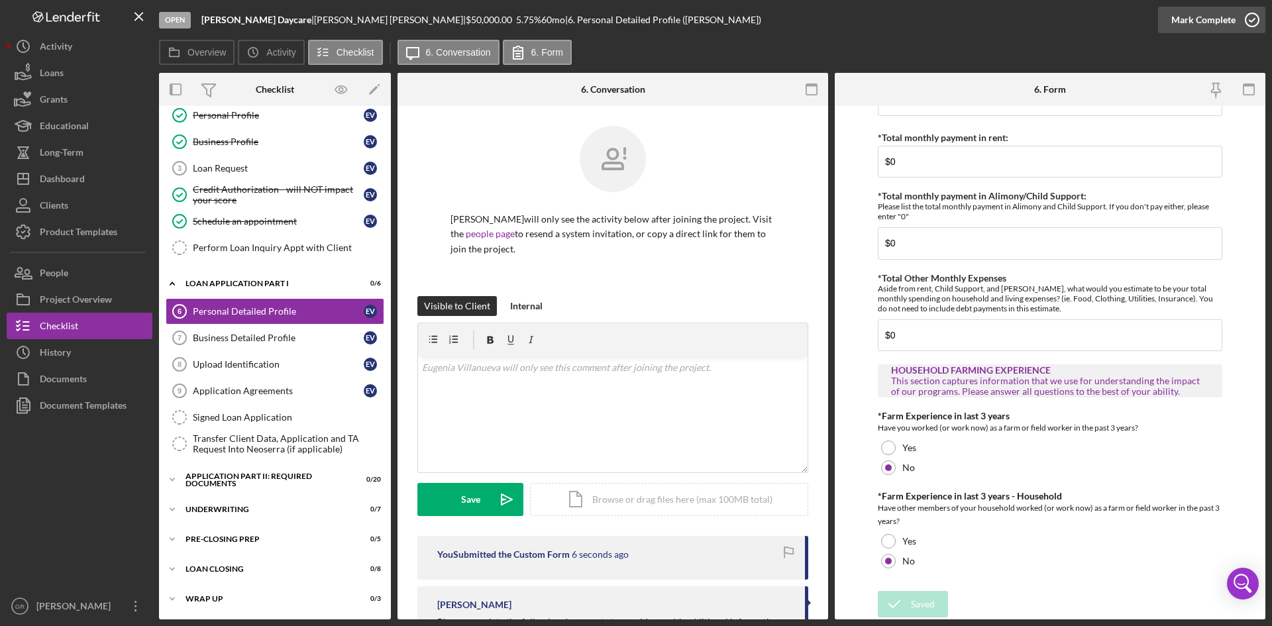
click at [1254, 17] on icon "button" at bounding box center [1251, 19] width 33 height 33
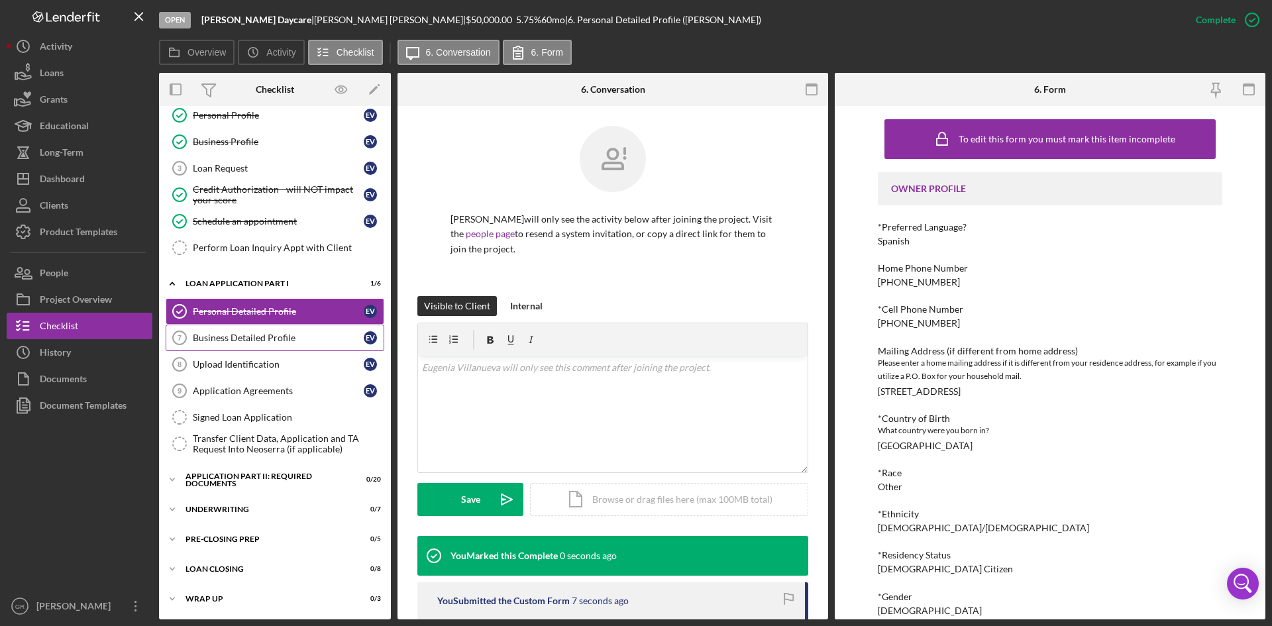
click at [303, 328] on link "Business Detailed Profile 7 Business Detailed Profile E V" at bounding box center [275, 338] width 219 height 26
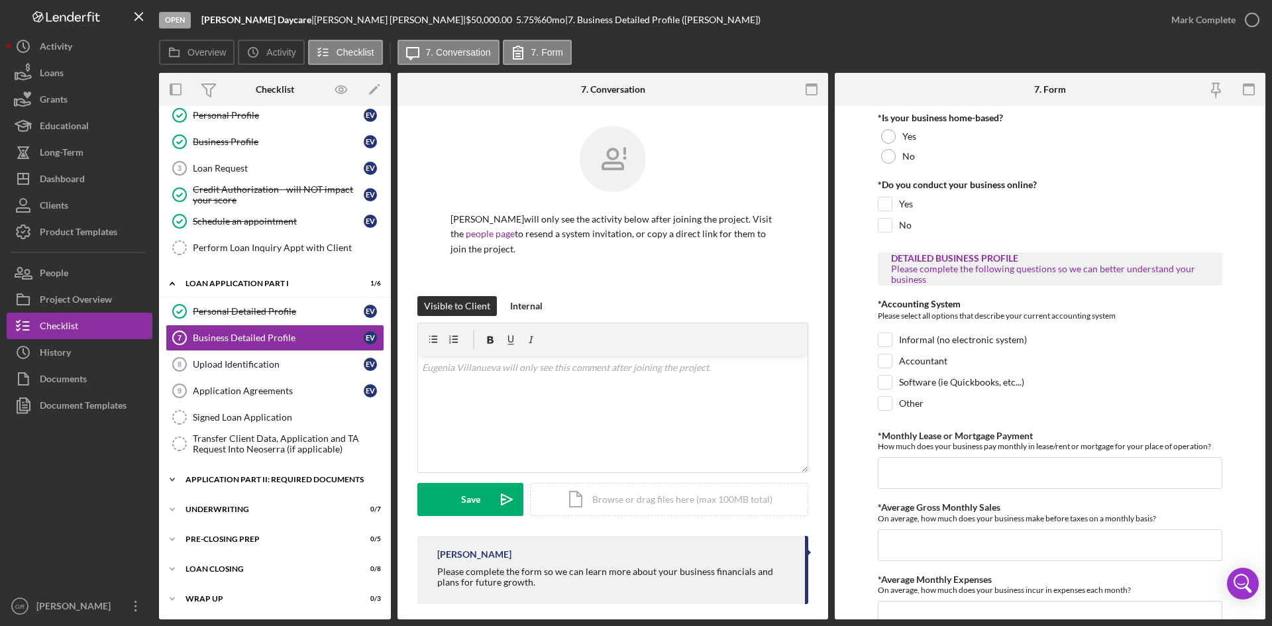
click at [287, 488] on div "Icon/Expander Application Part II: Required Documents 0 / 20" at bounding box center [275, 479] width 232 height 26
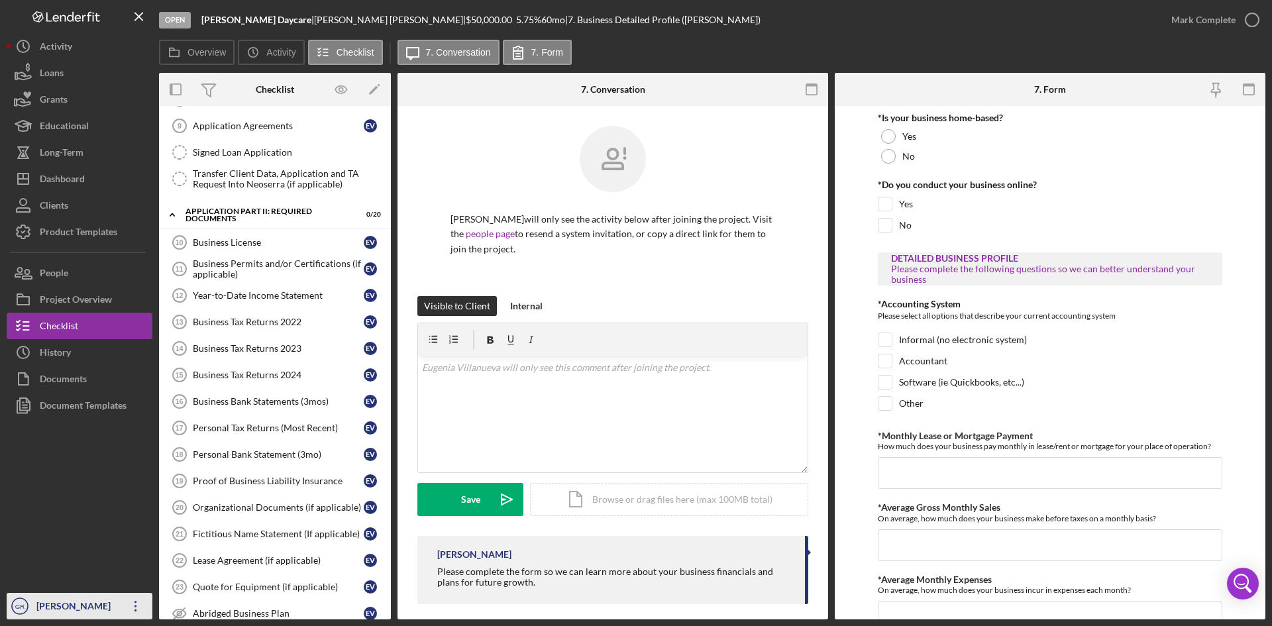
click at [81, 601] on div "[PERSON_NAME]" at bounding box center [76, 608] width 86 height 30
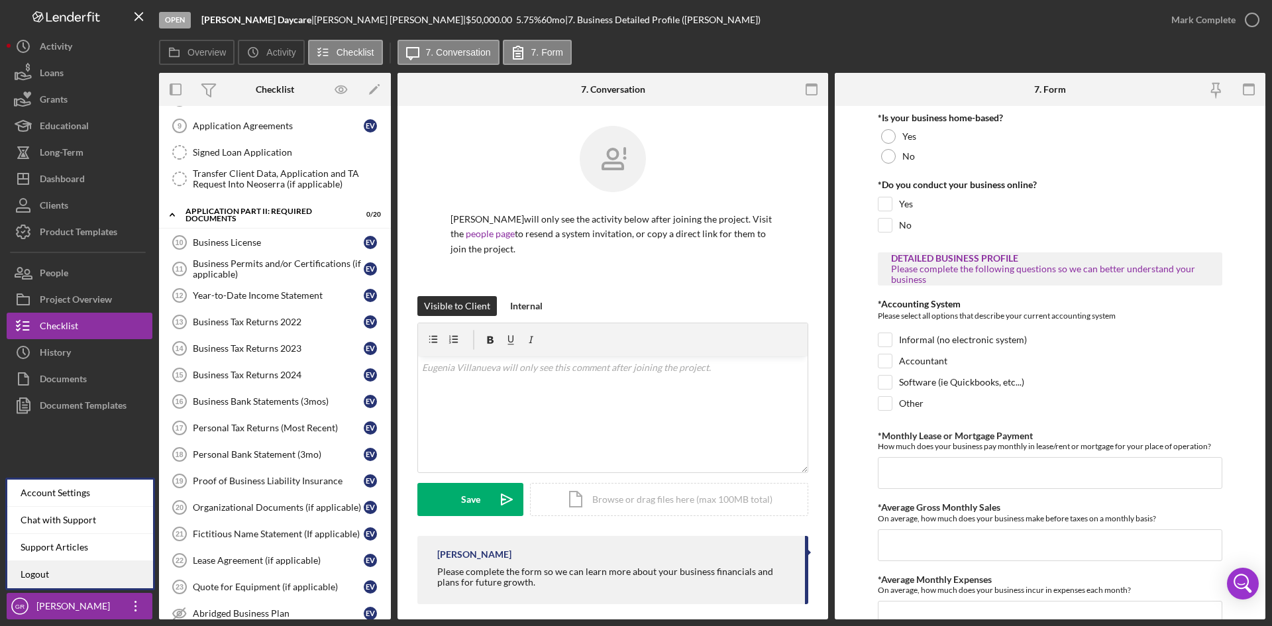
click at [90, 569] on link "Logout" at bounding box center [80, 574] width 146 height 27
